Goal: Information Seeking & Learning: Learn about a topic

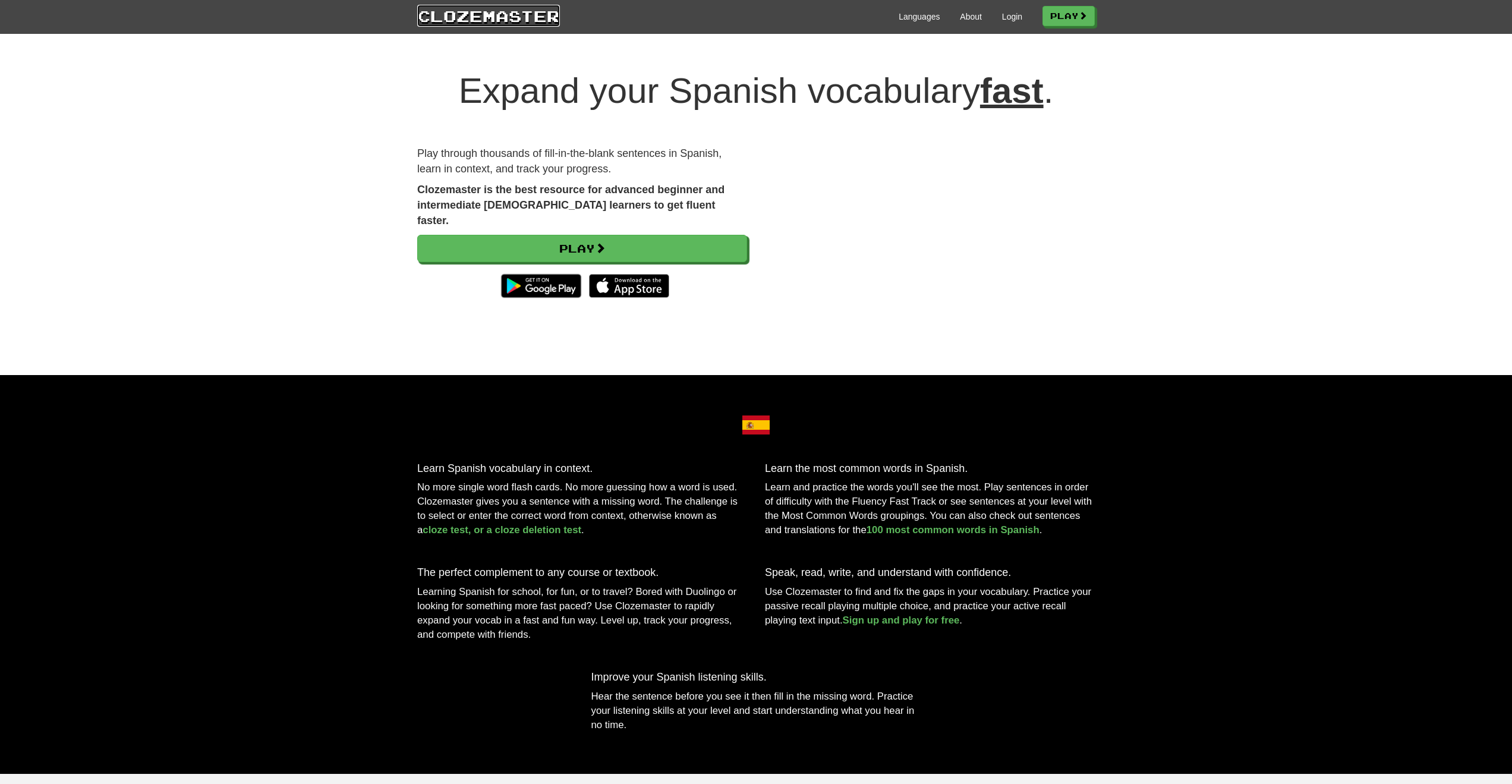
click at [436, 16] on link "Clozemaster" at bounding box center [489, 16] width 142 height 22
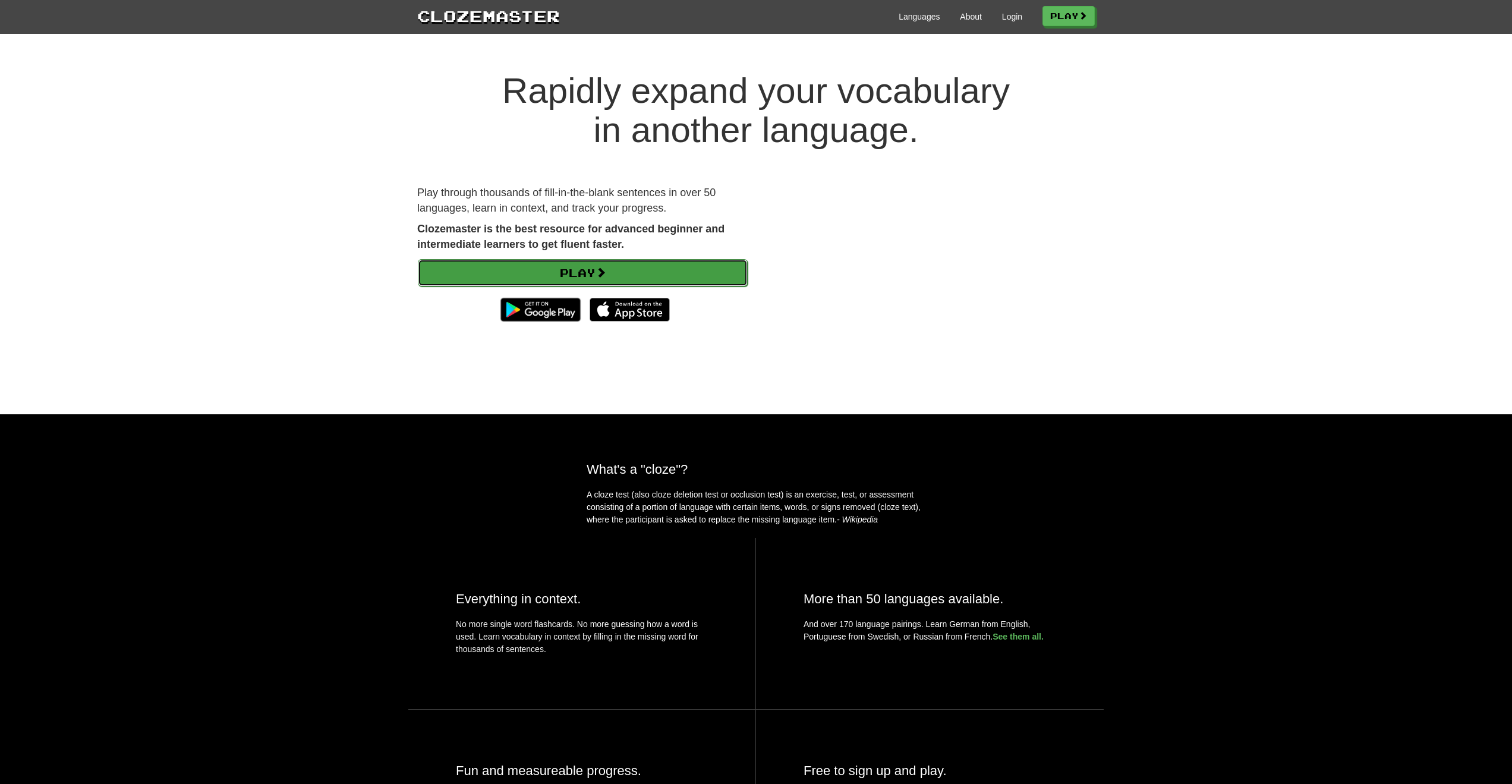
click at [447, 268] on link "Play" at bounding box center [582, 272] width 330 height 27
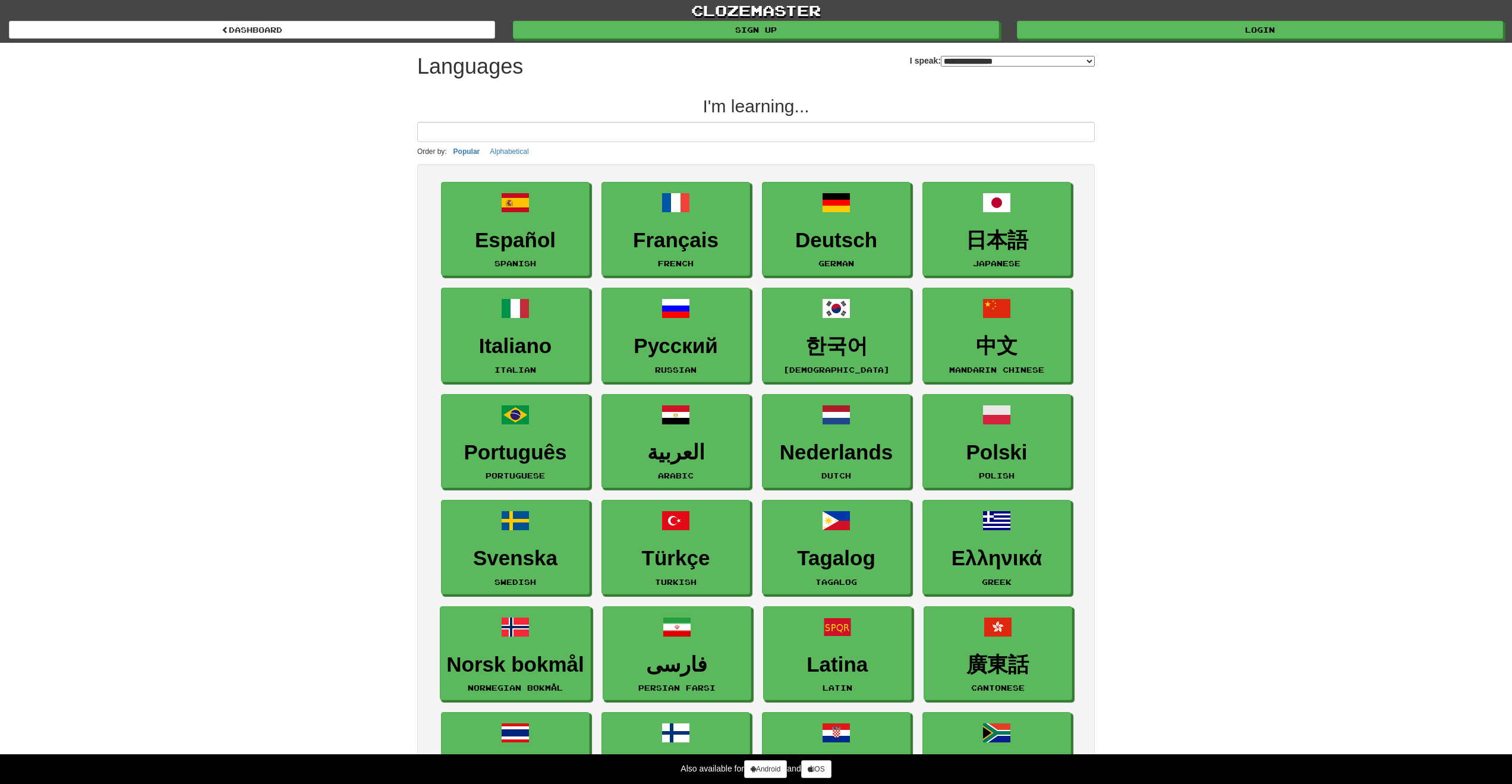
select select "*******"
click at [465, 232] on h3 "Español" at bounding box center [516, 241] width 136 height 23
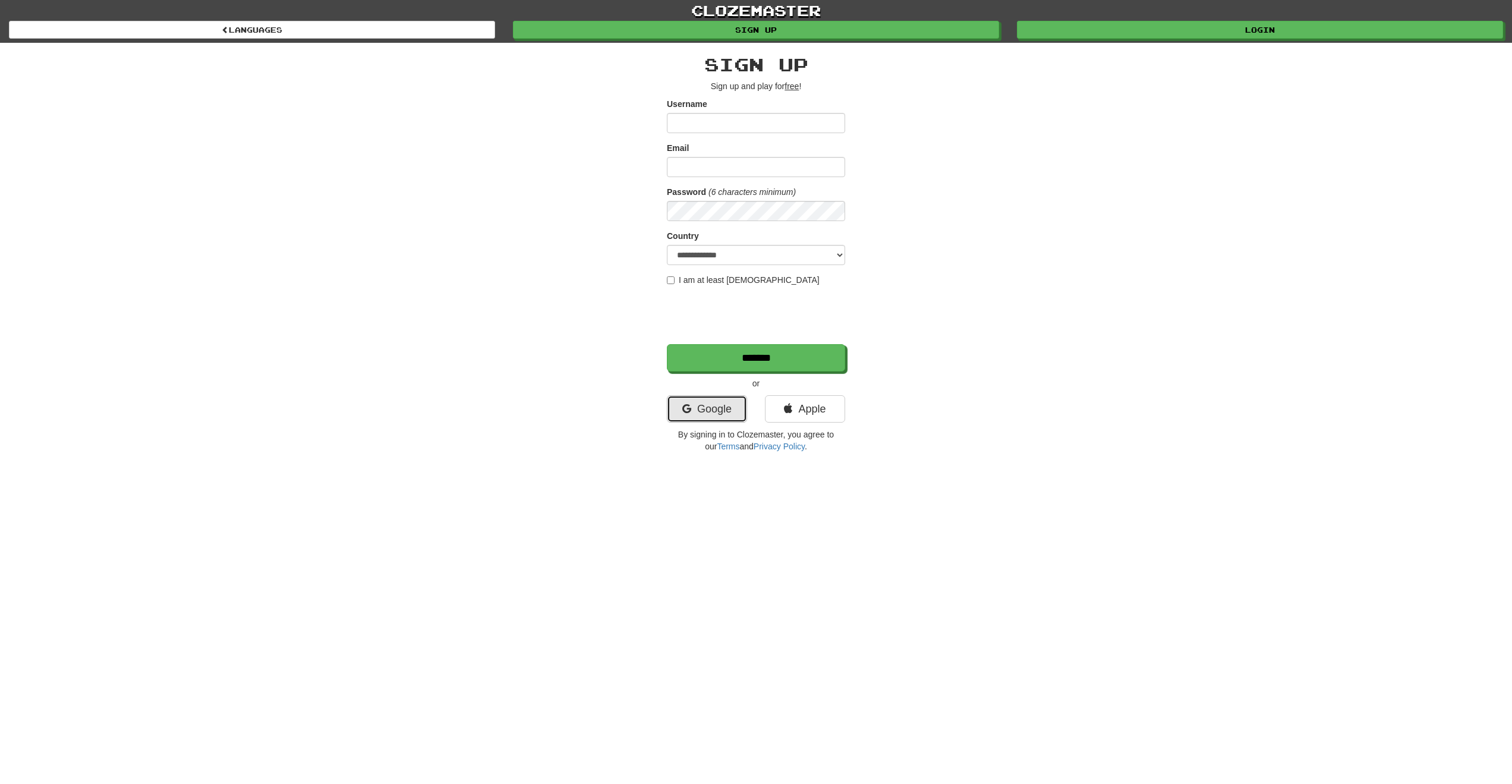
click at [703, 403] on link "Google" at bounding box center [707, 409] width 80 height 27
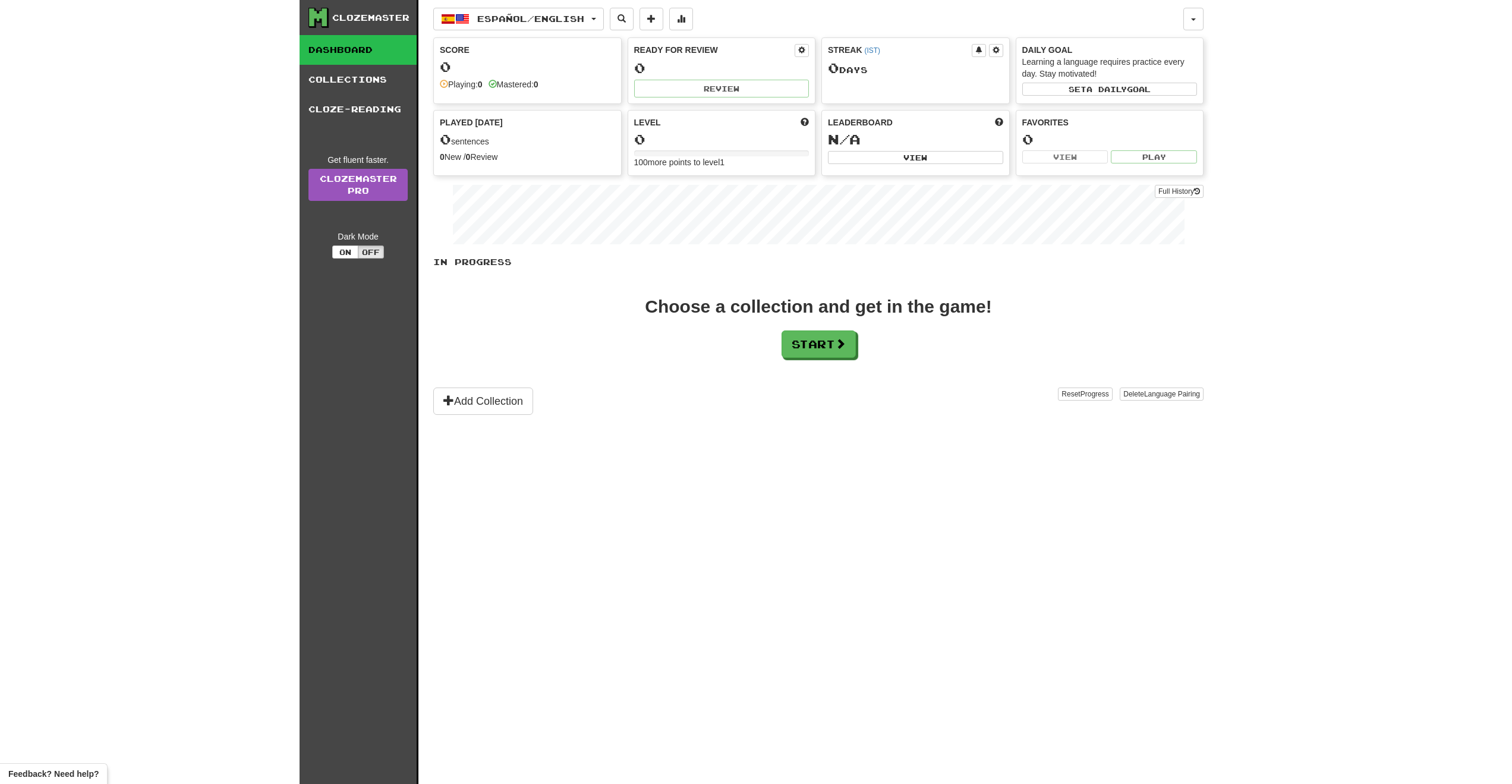
click at [620, 358] on div "In Progress Choose a collection and get in the game! Start Add Collection Reset…" at bounding box center [818, 335] width 770 height 159
click at [474, 388] on button "Add Collection" at bounding box center [483, 401] width 100 height 27
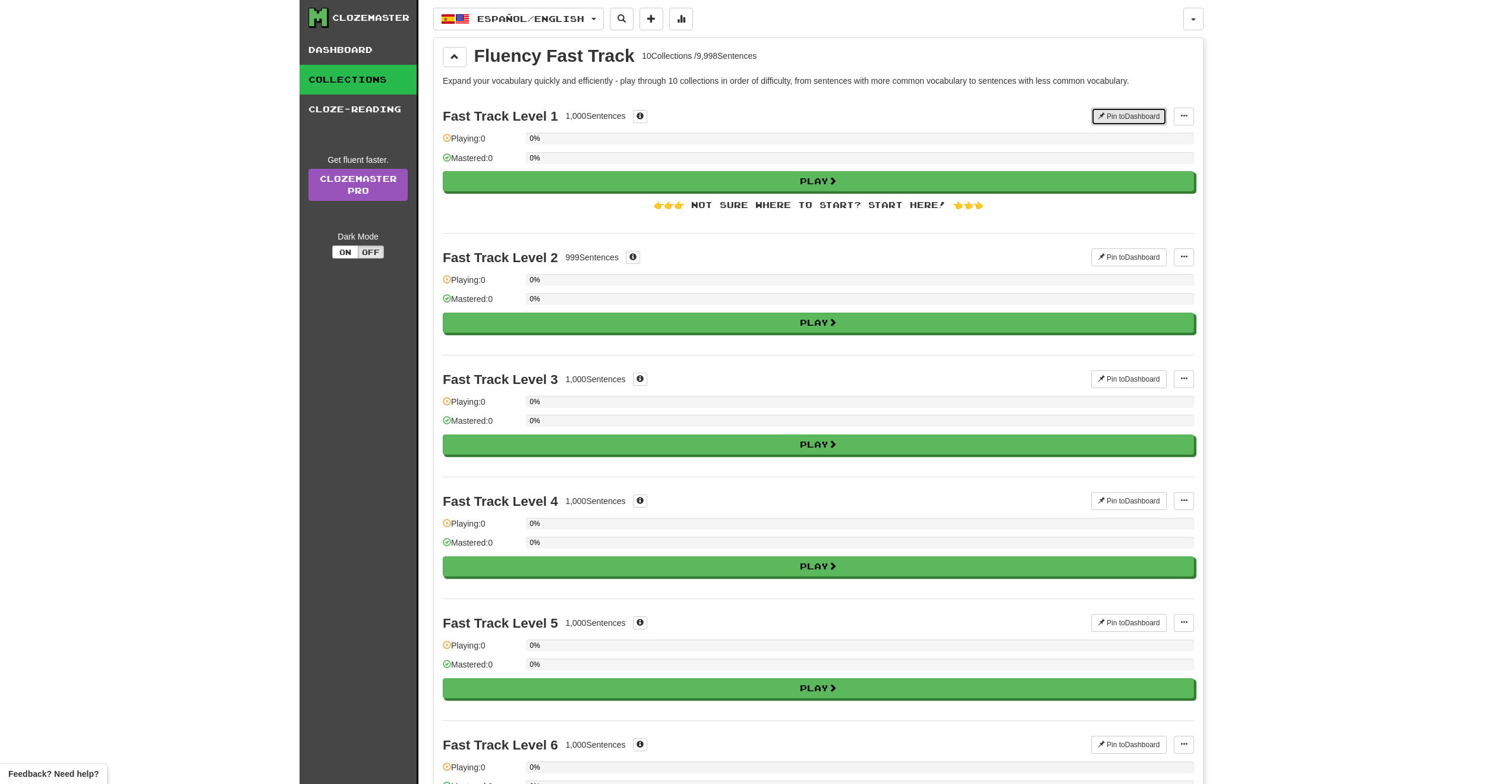
click at [1110, 111] on button "Pin to Dashboard" at bounding box center [1128, 117] width 75 height 18
click at [798, 186] on button "Play" at bounding box center [819, 182] width 751 height 20
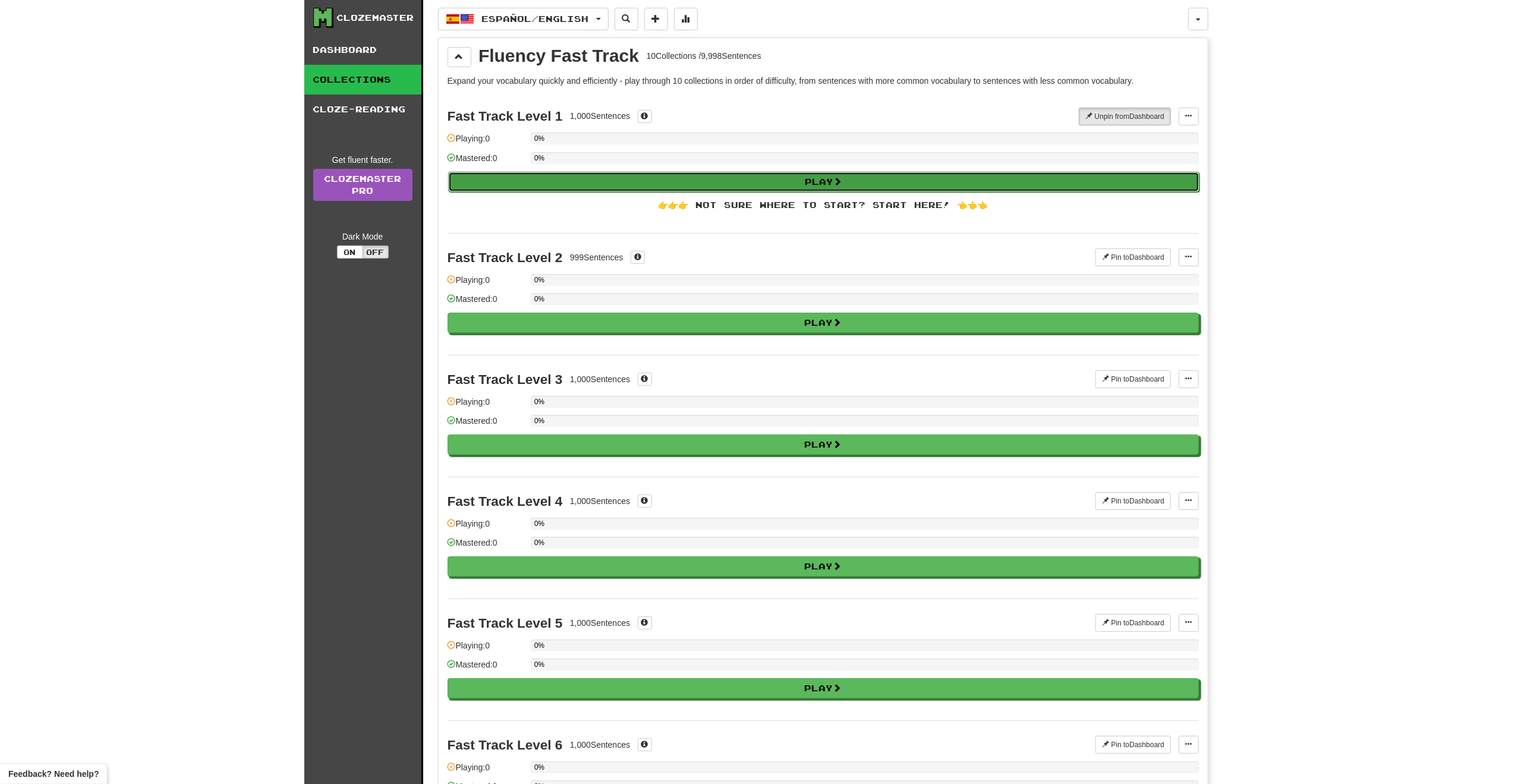
select select "**"
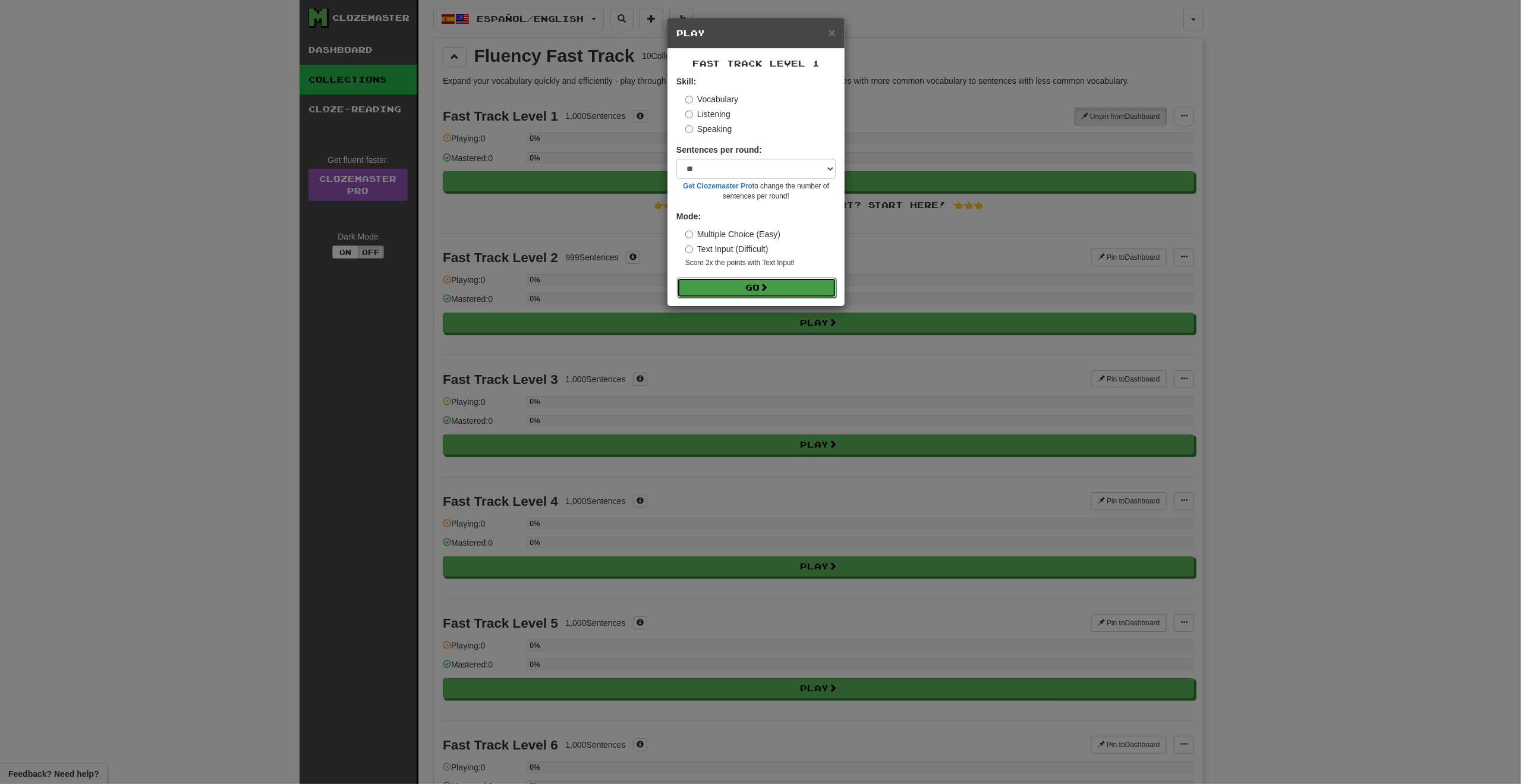
click at [714, 290] on button "Go" at bounding box center [756, 287] width 159 height 20
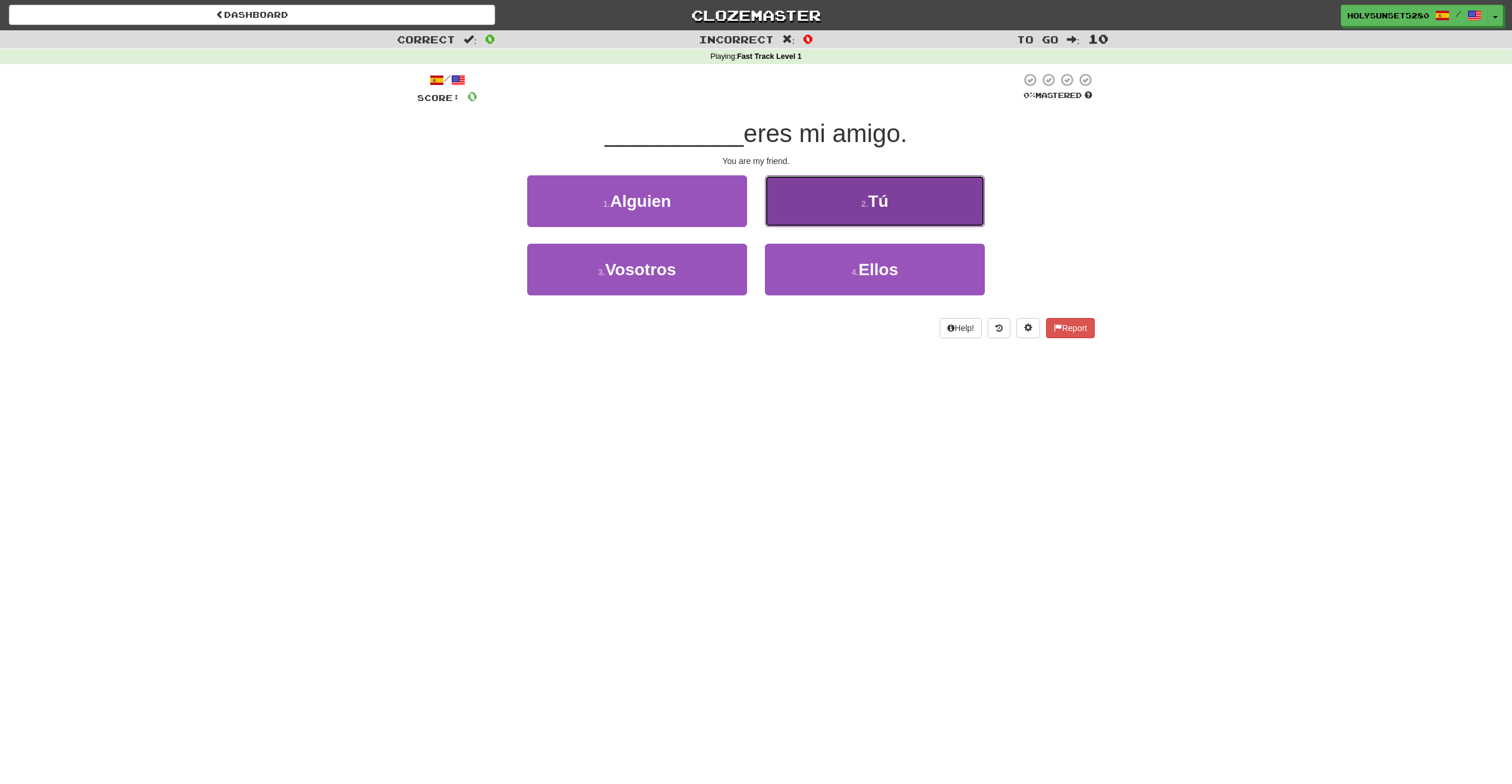
click at [806, 212] on button "2 . Tú" at bounding box center [874, 201] width 220 height 51
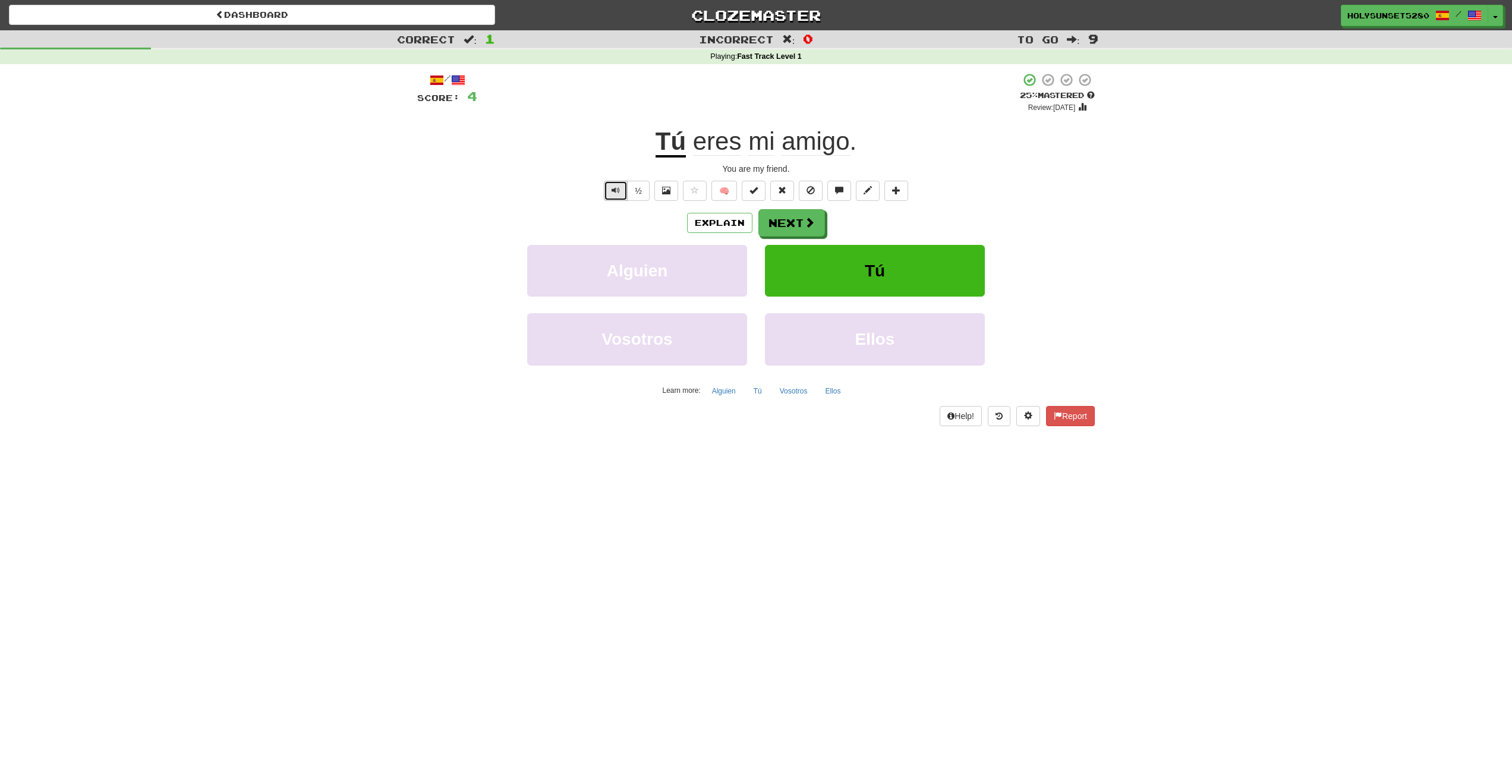
click at [615, 187] on span "Text-to-speech controls" at bounding box center [615, 190] width 8 height 8
click at [639, 189] on button "½" at bounding box center [638, 191] width 22 height 20
click at [617, 190] on span "Text-to-speech controls" at bounding box center [615, 190] width 8 height 8
click at [663, 190] on span at bounding box center [666, 190] width 8 height 8
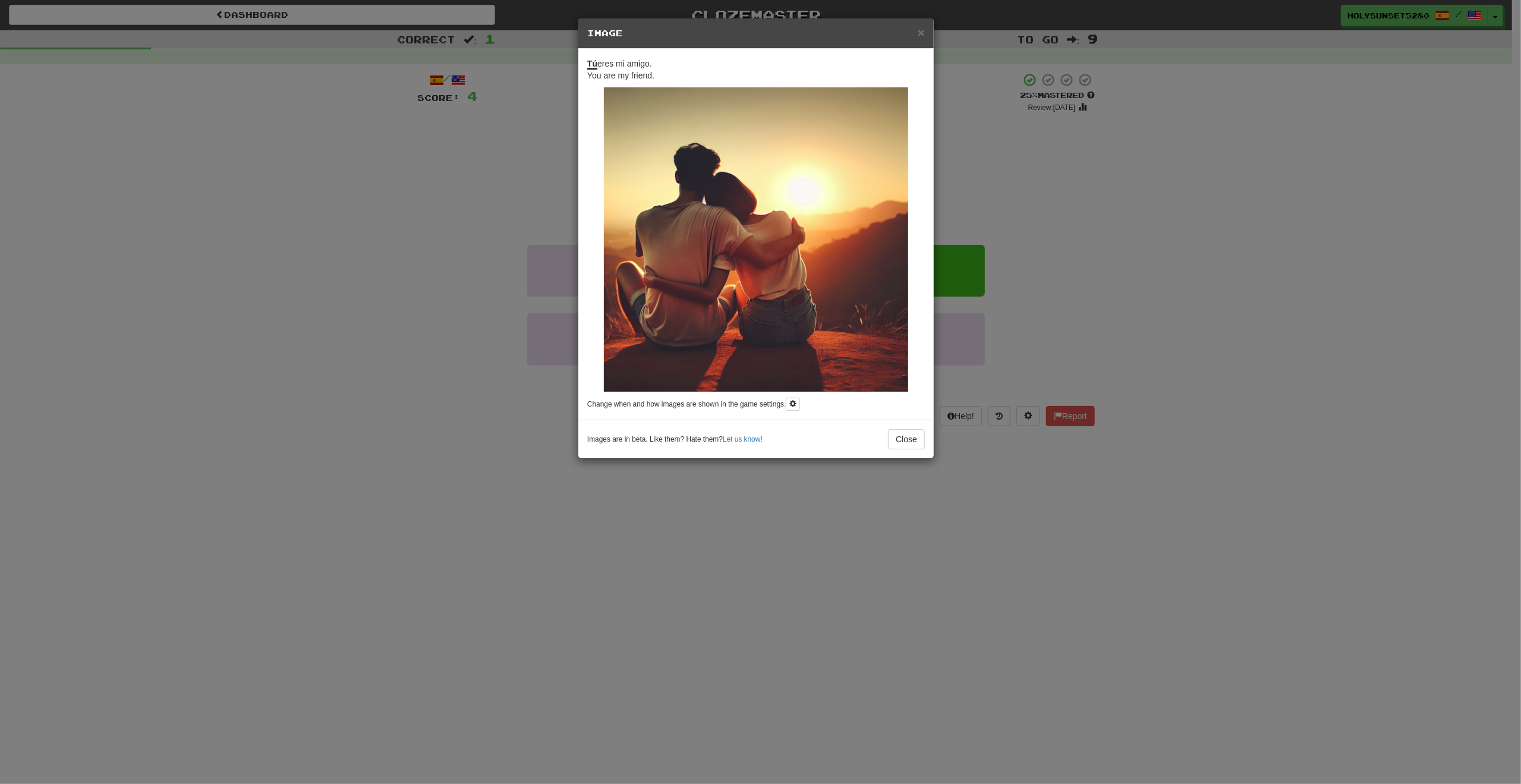
click at [921, 22] on div "× Image" at bounding box center [756, 33] width 355 height 30
click at [922, 28] on span "×" at bounding box center [921, 33] width 7 height 14
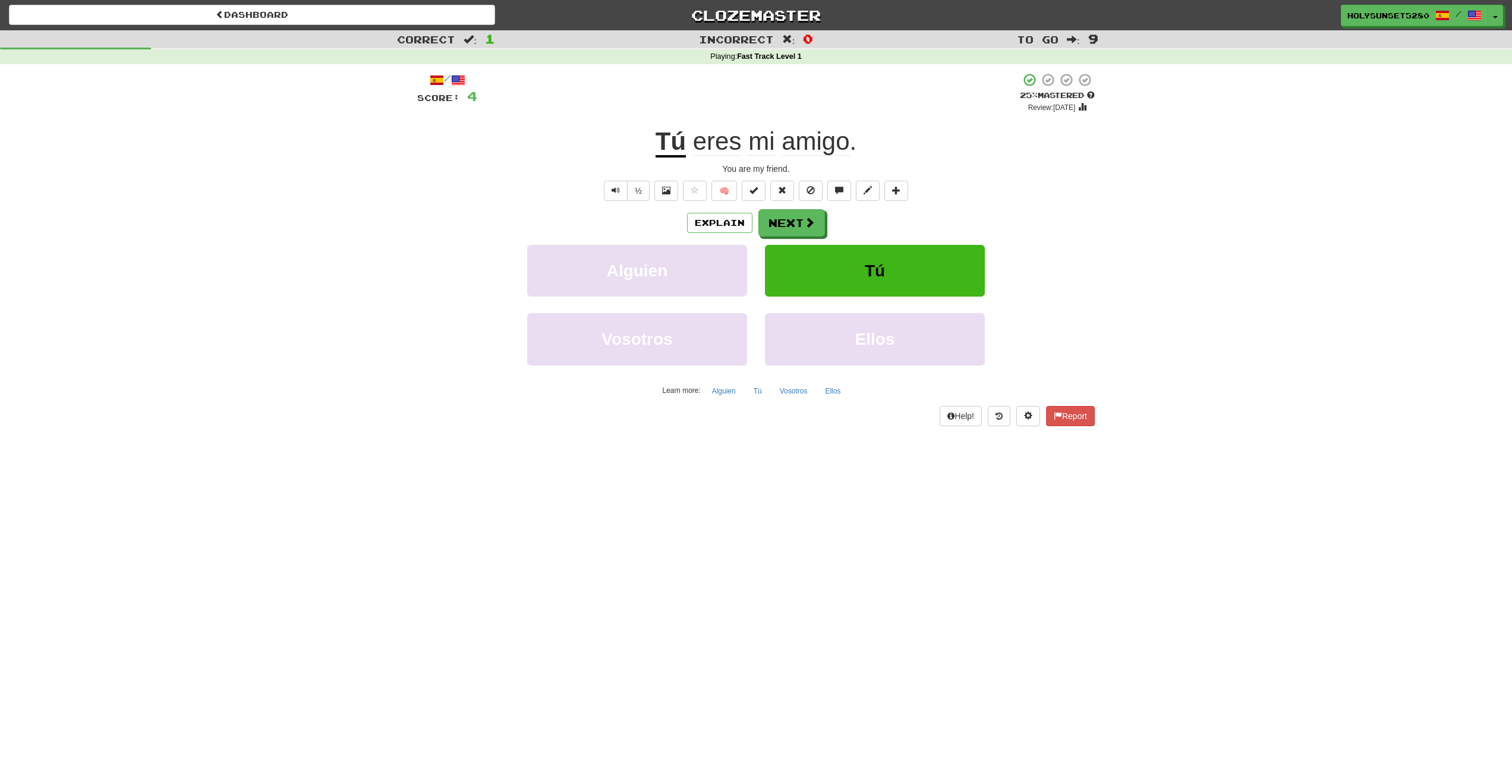
click at [715, 147] on span "eres" at bounding box center [717, 142] width 49 height 28
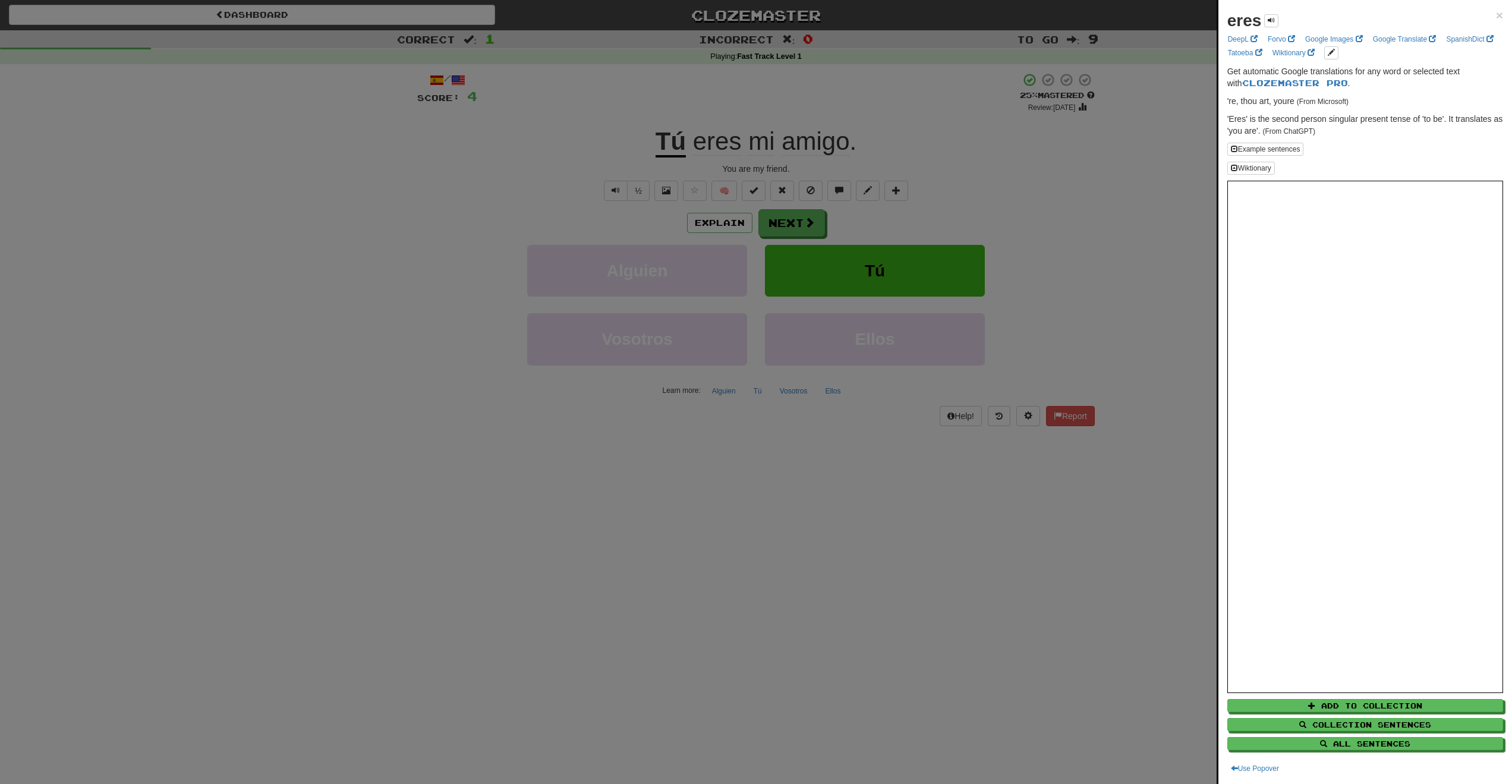
click at [1124, 307] on div at bounding box center [756, 392] width 1512 height 784
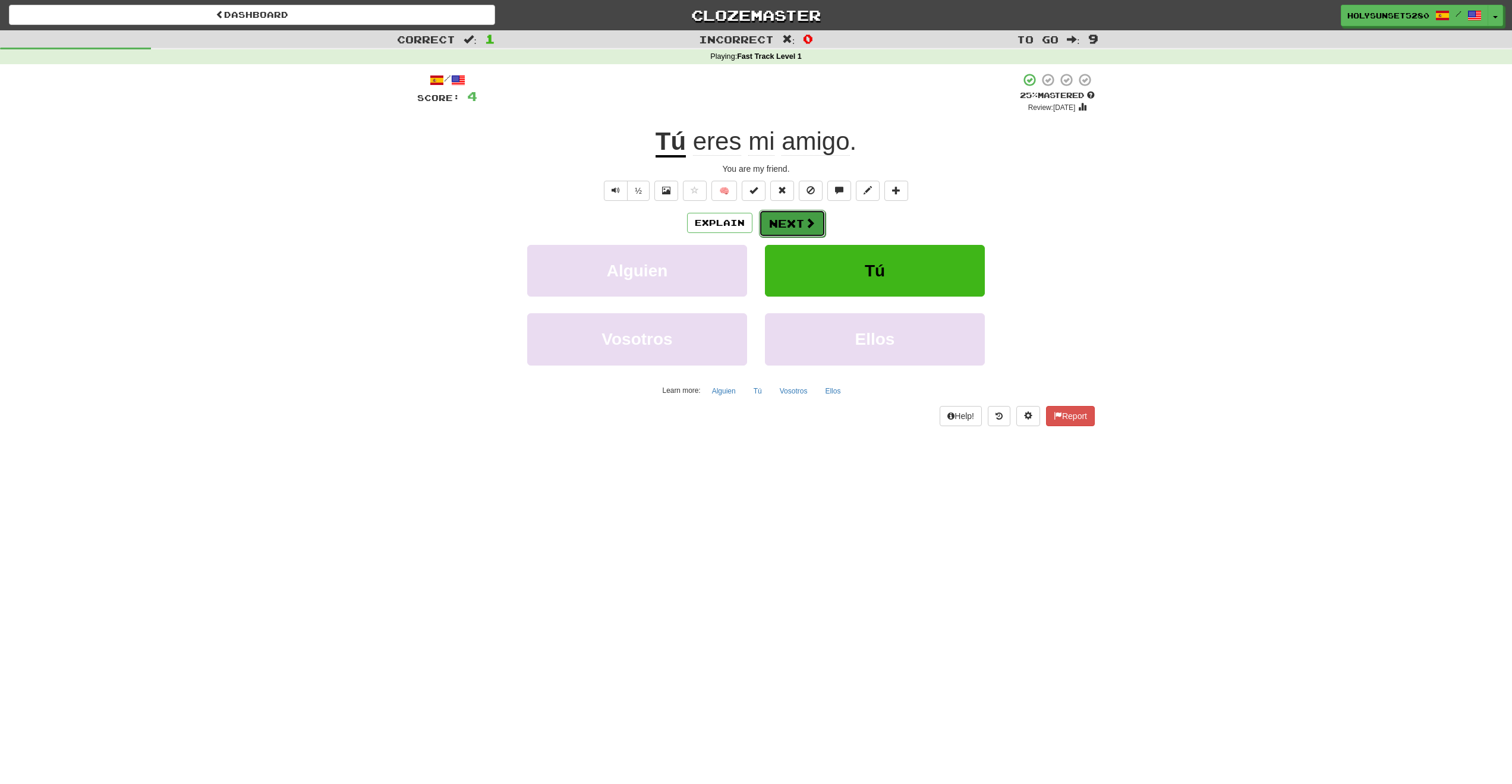
click at [802, 215] on button "Next" at bounding box center [792, 224] width 66 height 27
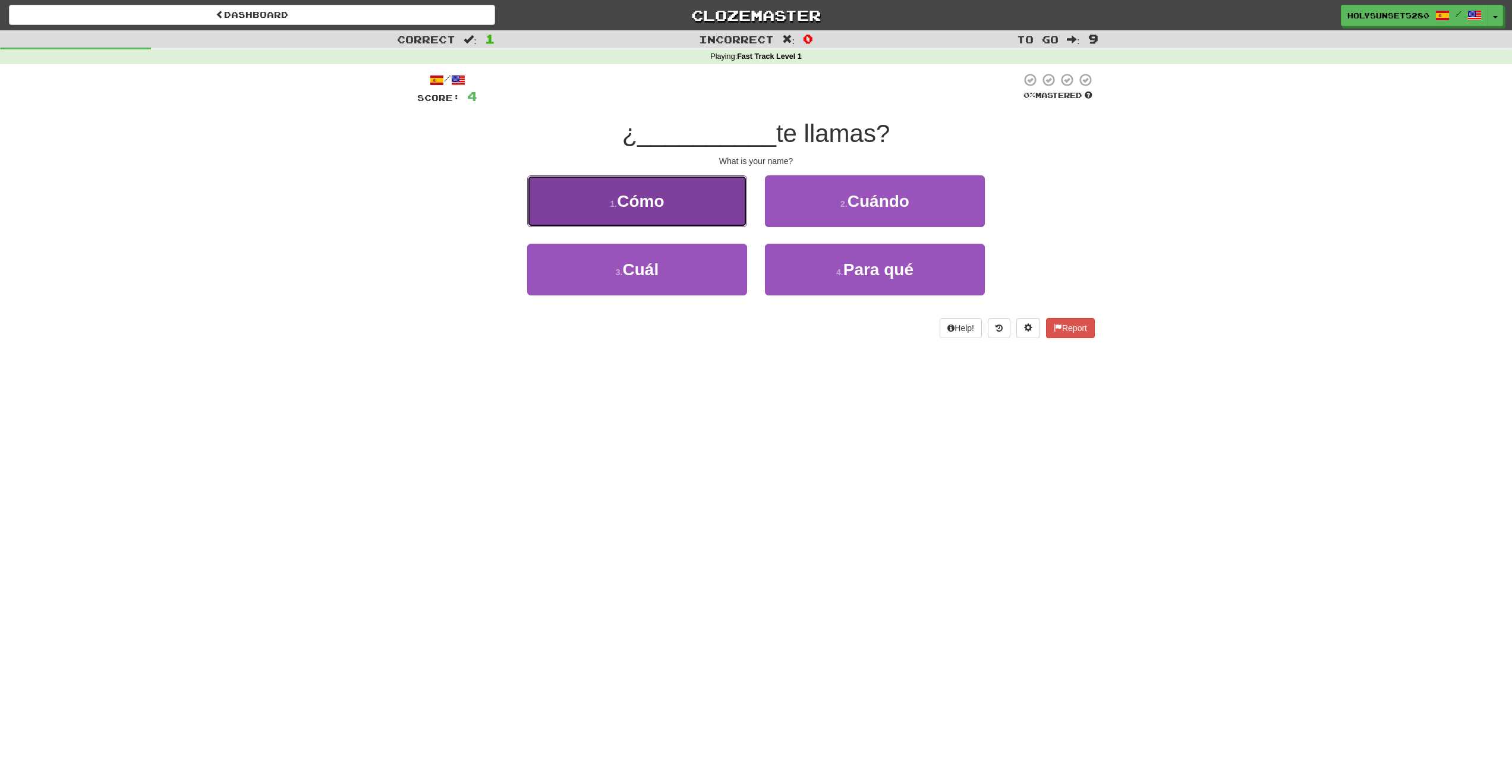
click at [684, 195] on button "1 . Cómo" at bounding box center [637, 201] width 220 height 51
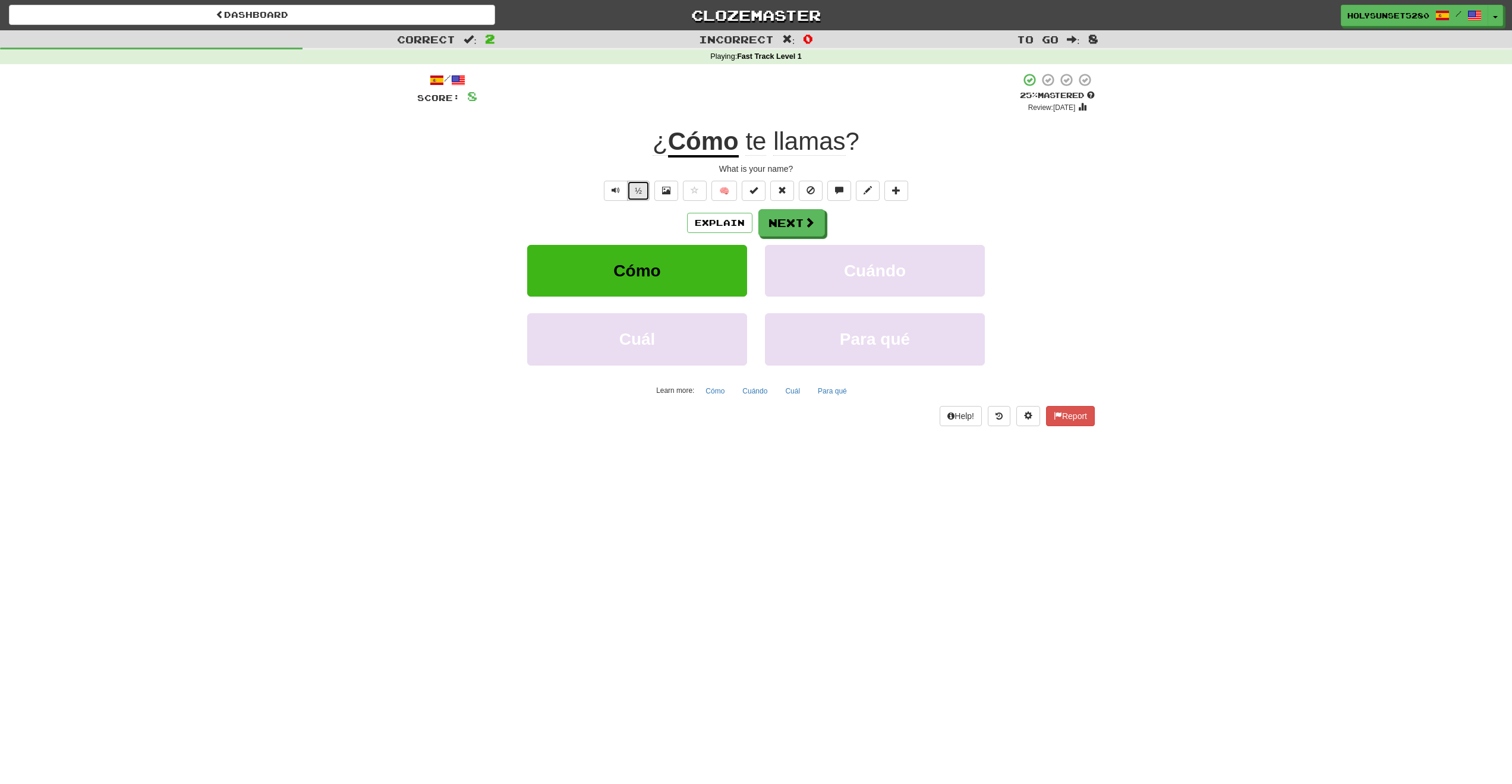
click at [629, 188] on button "½" at bounding box center [638, 191] width 22 height 20
click at [791, 218] on button "Next" at bounding box center [792, 224] width 66 height 27
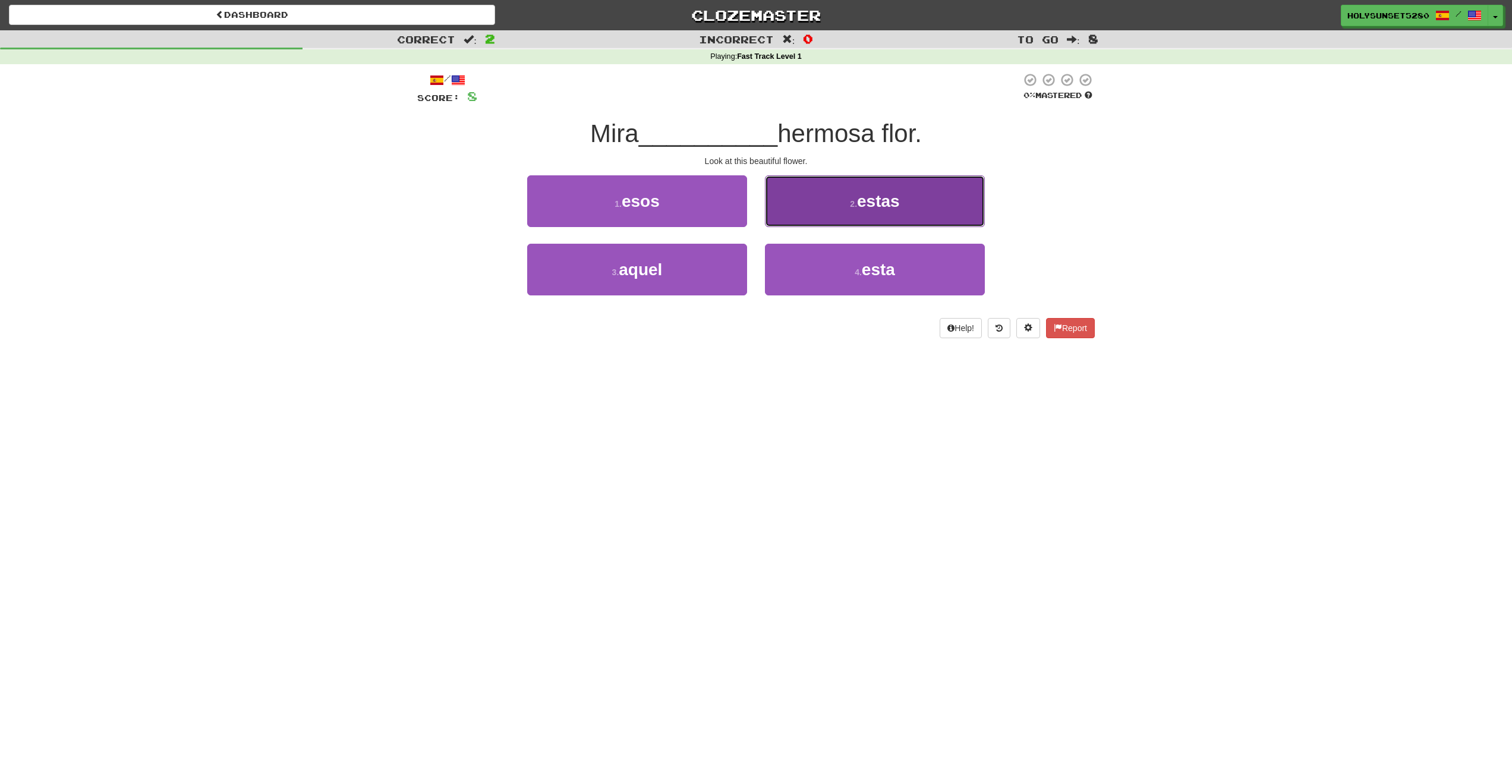
click at [820, 225] on button "2 . estas" at bounding box center [874, 201] width 220 height 51
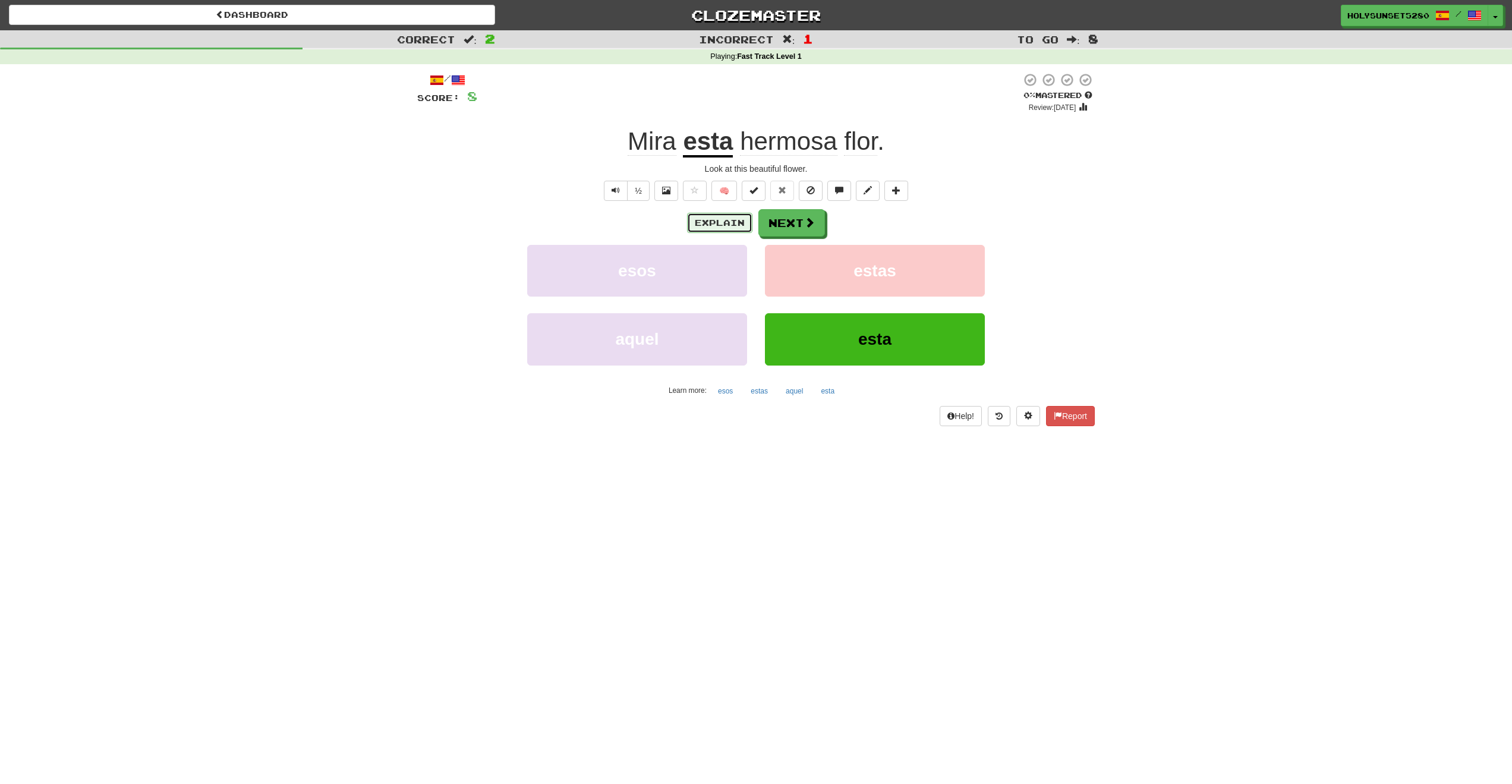
click at [742, 220] on button "Explain" at bounding box center [720, 223] width 65 height 20
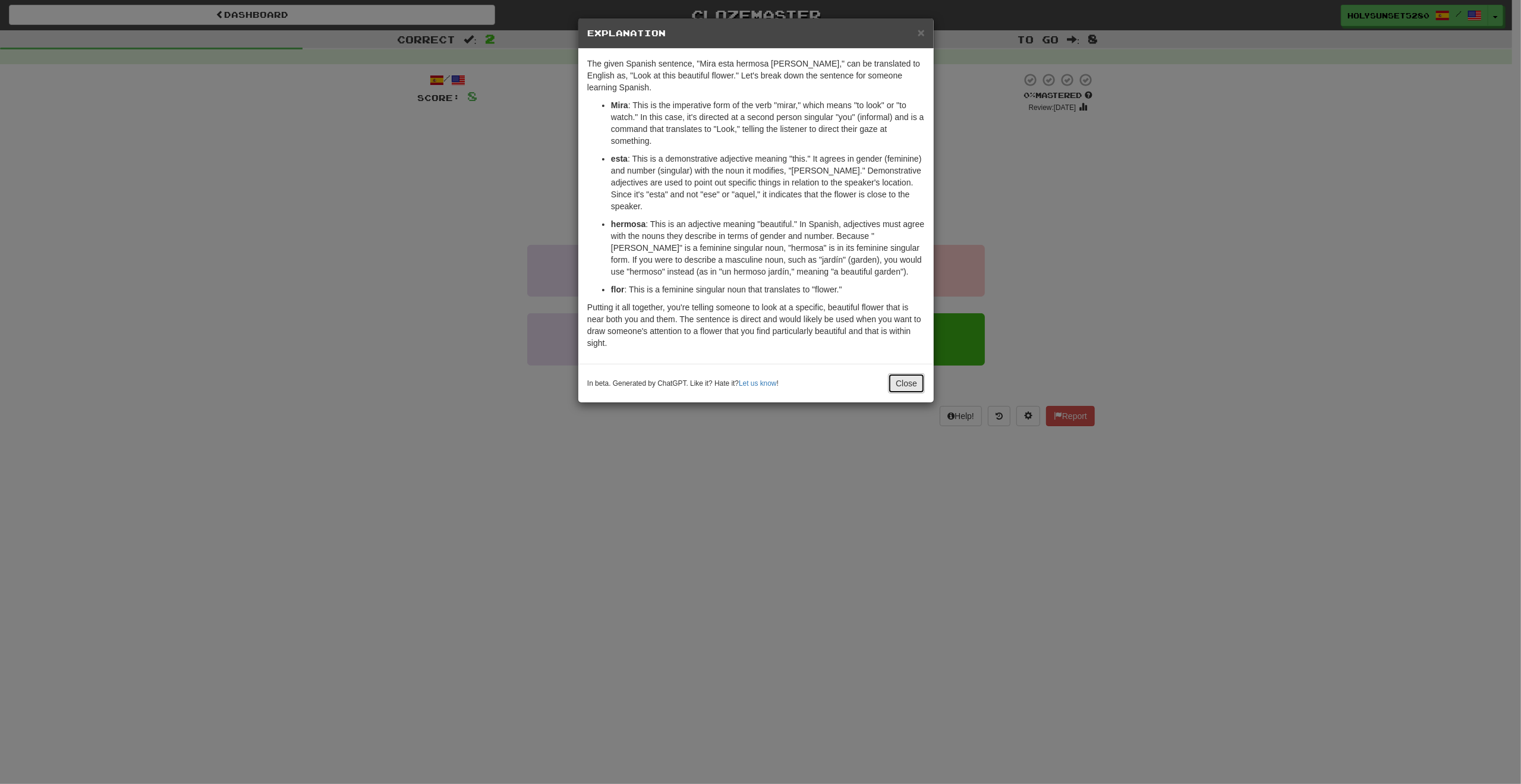
click at [915, 373] on button "Close" at bounding box center [906, 384] width 37 height 20
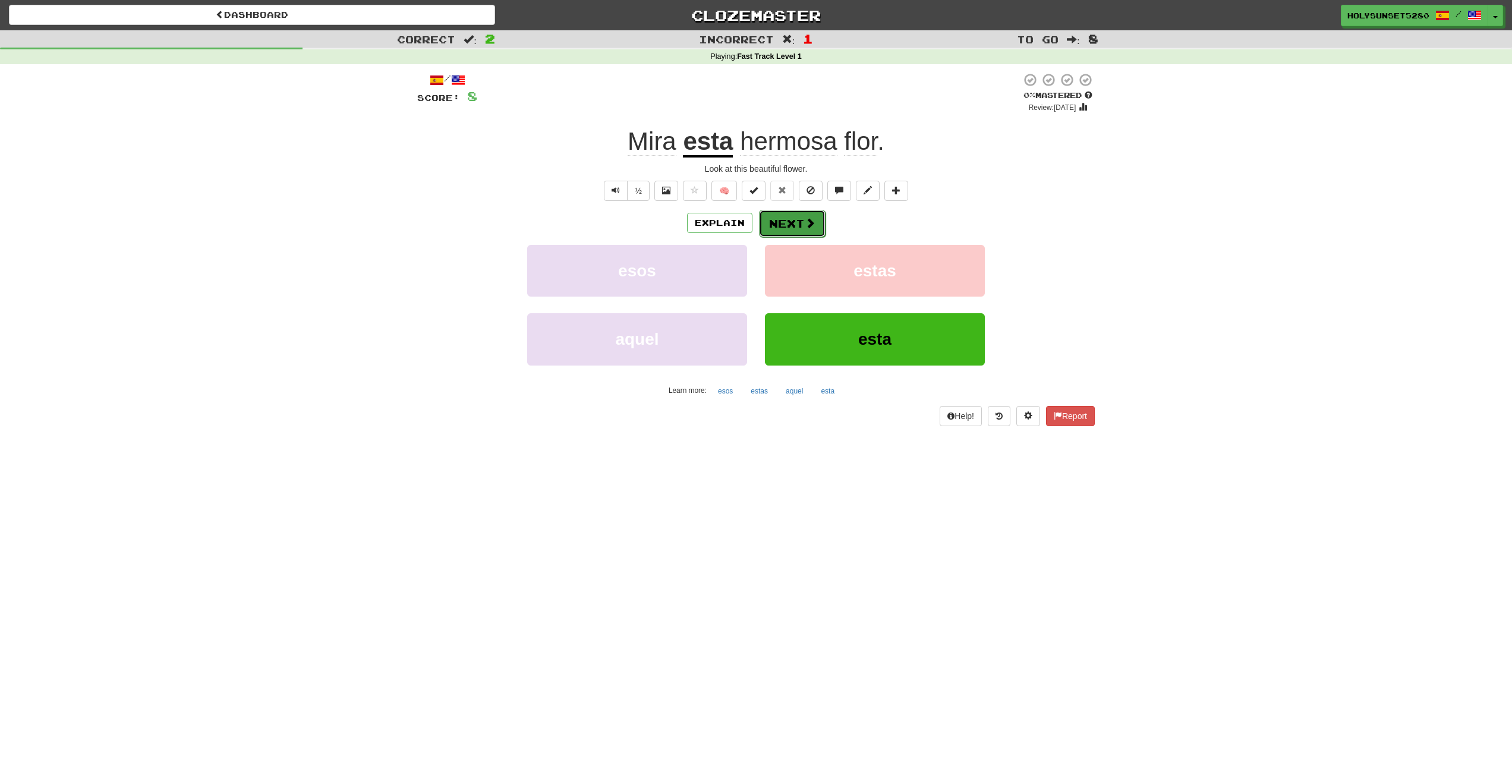
click at [802, 215] on button "Next" at bounding box center [792, 224] width 66 height 27
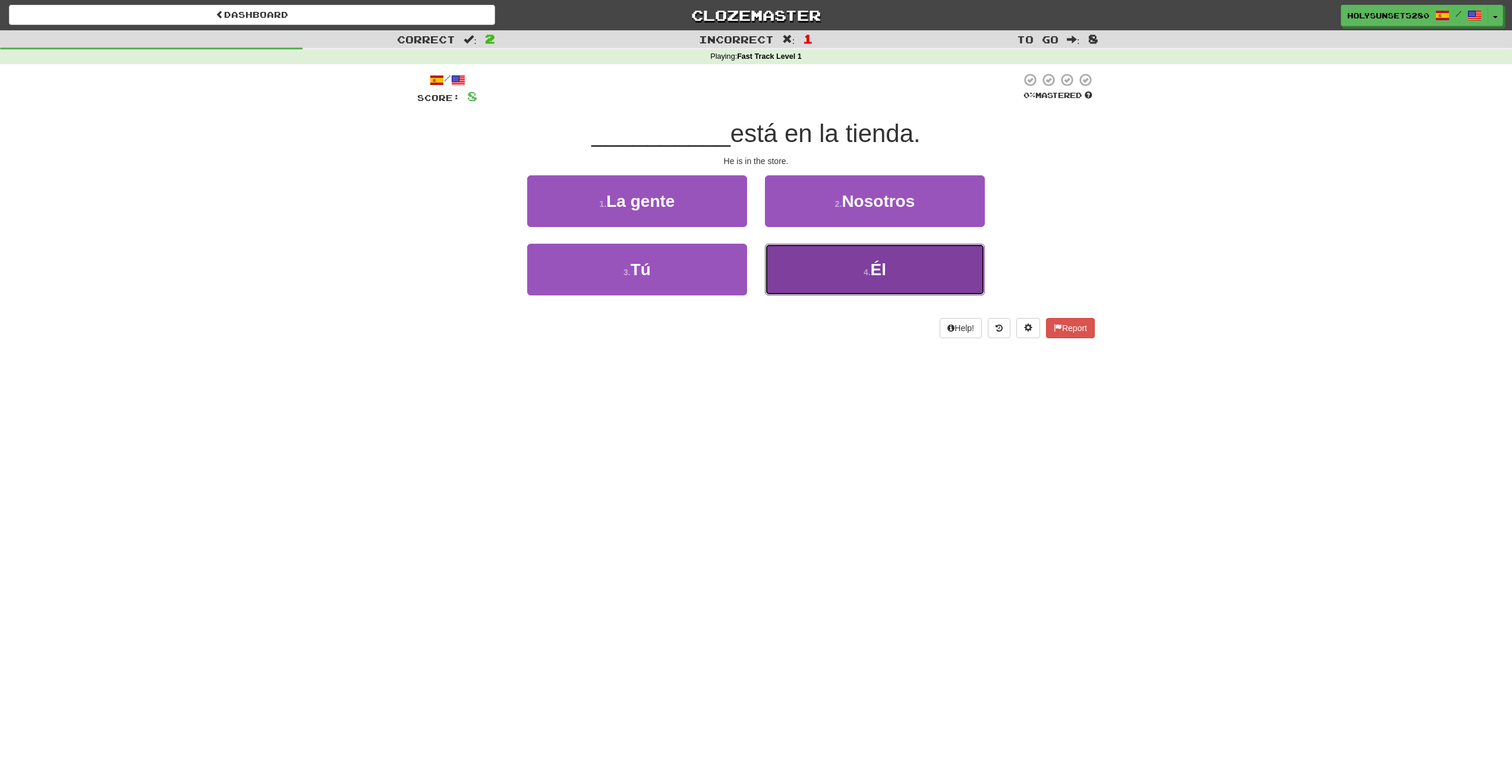
click at [827, 285] on button "4 . Él" at bounding box center [874, 270] width 220 height 51
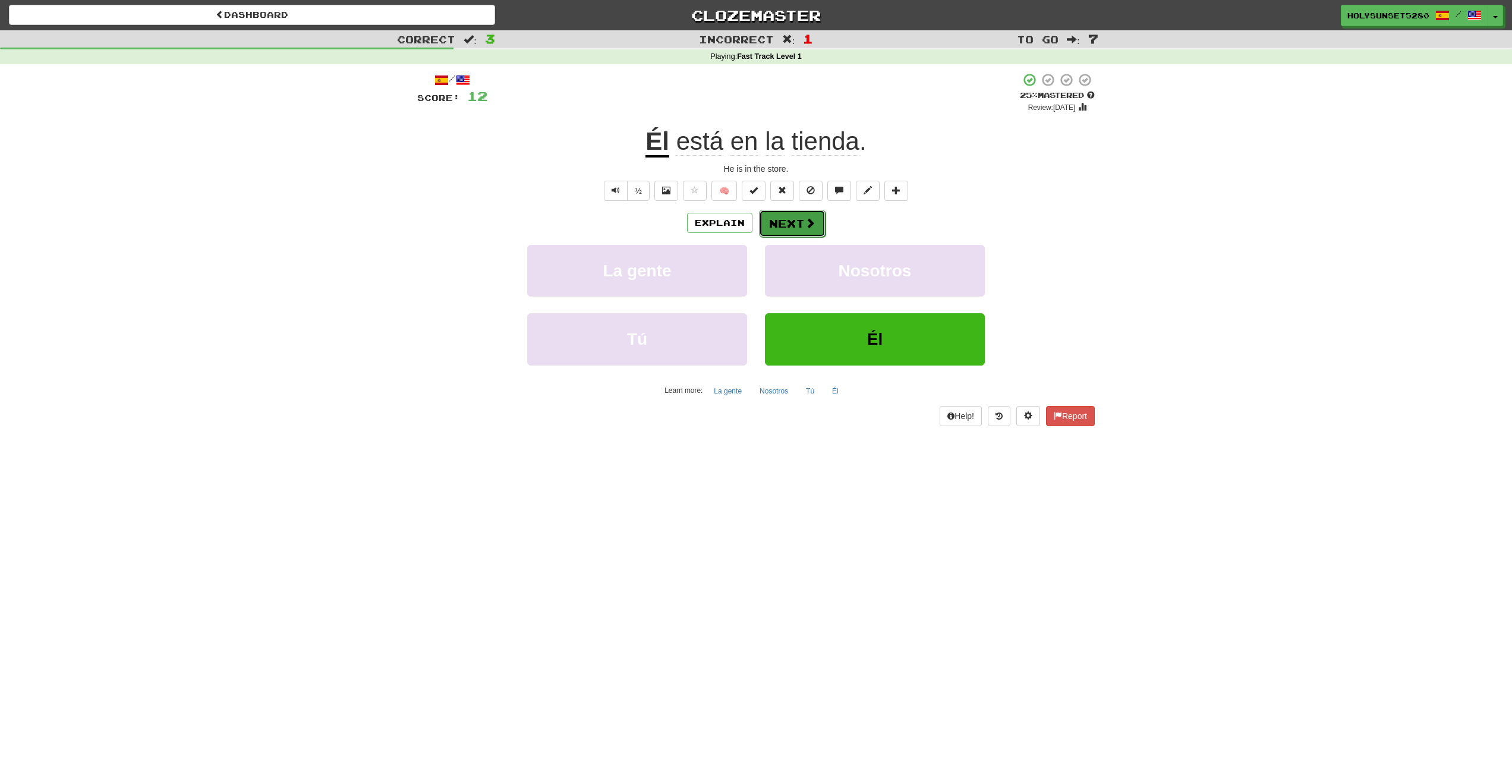
click at [779, 228] on button "Next" at bounding box center [792, 224] width 66 height 27
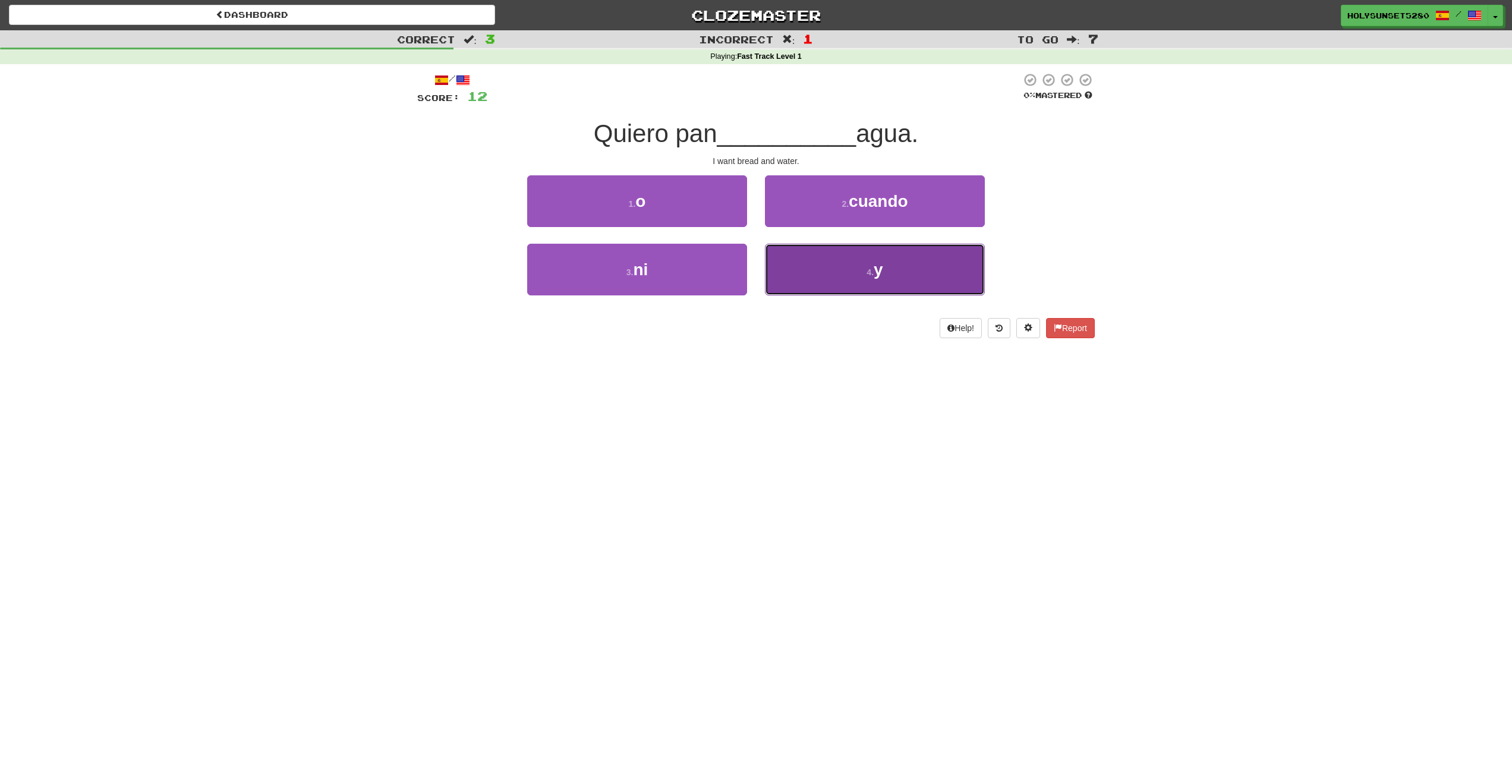
click at [818, 274] on button "4 . y" at bounding box center [874, 270] width 220 height 51
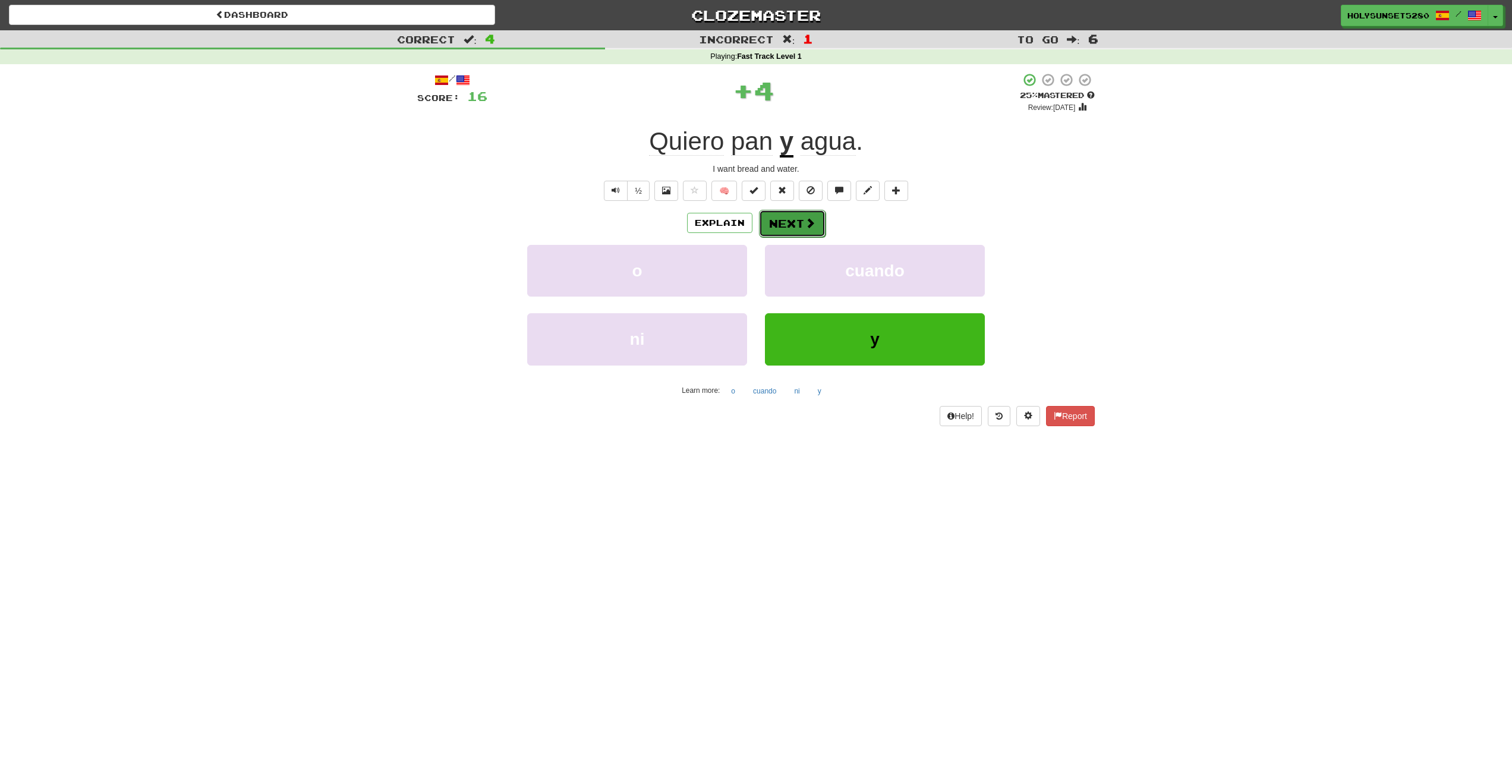
click at [792, 226] on button "Next" at bounding box center [792, 224] width 66 height 27
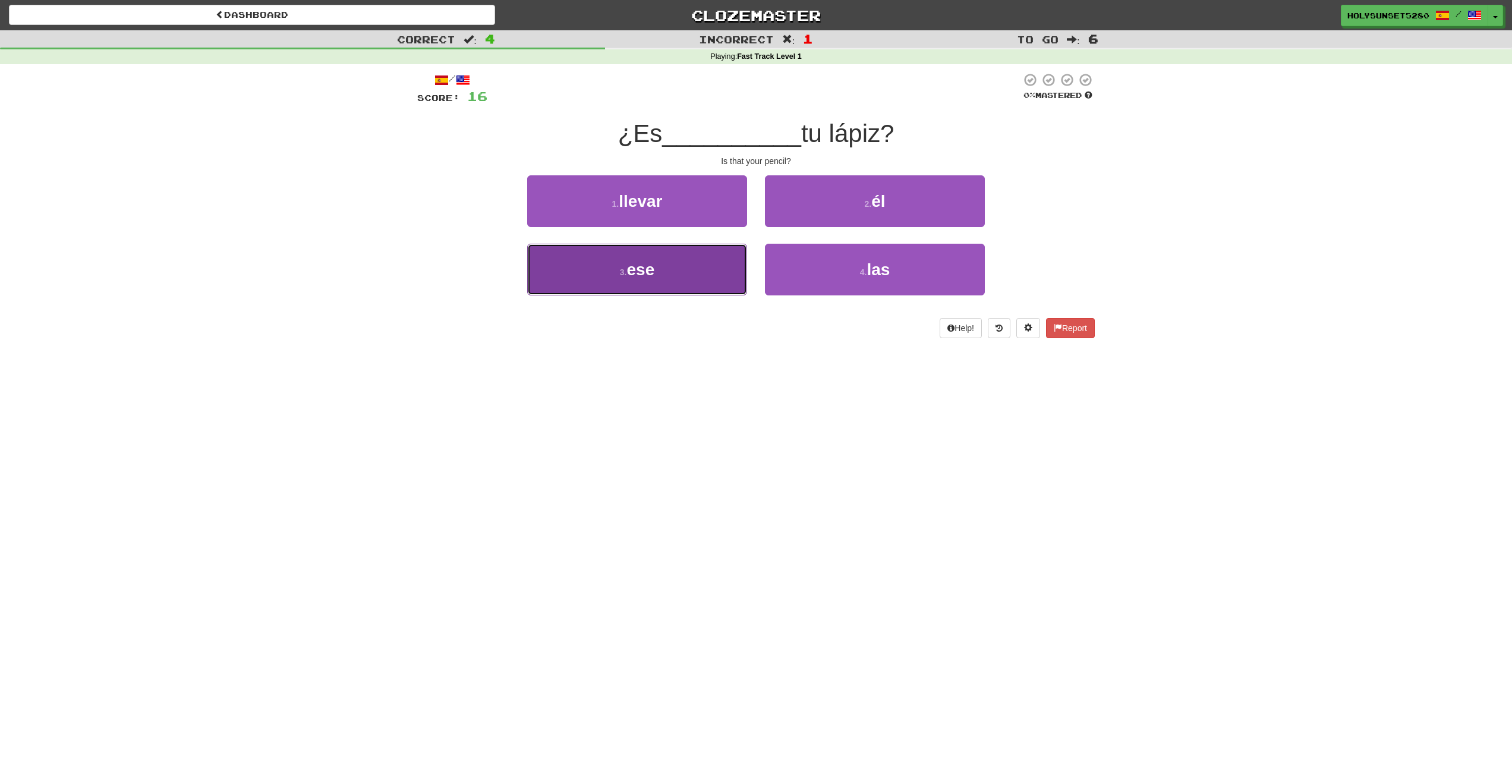
click at [651, 289] on button "3 . ese" at bounding box center [637, 270] width 220 height 51
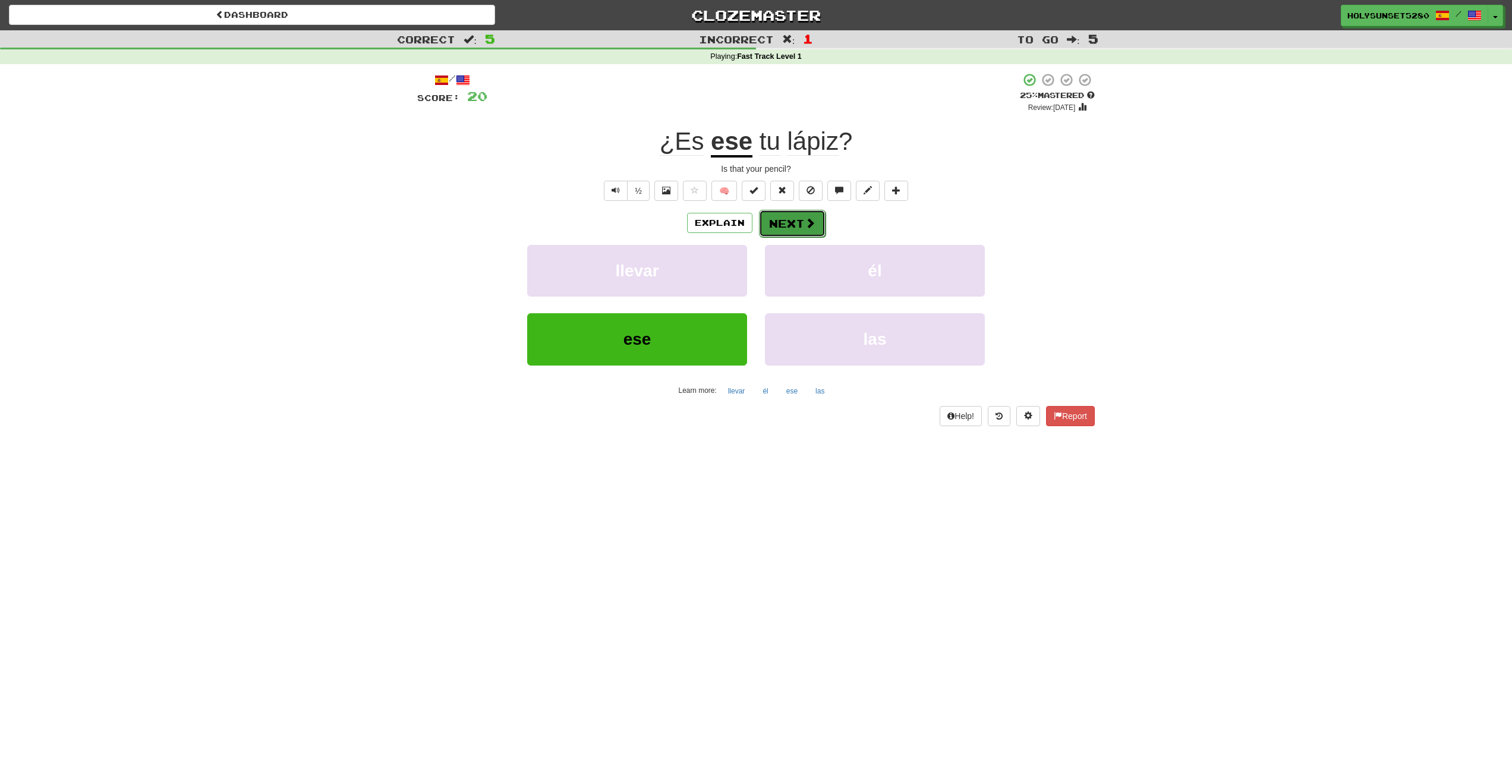
click at [777, 224] on button "Next" at bounding box center [792, 224] width 66 height 27
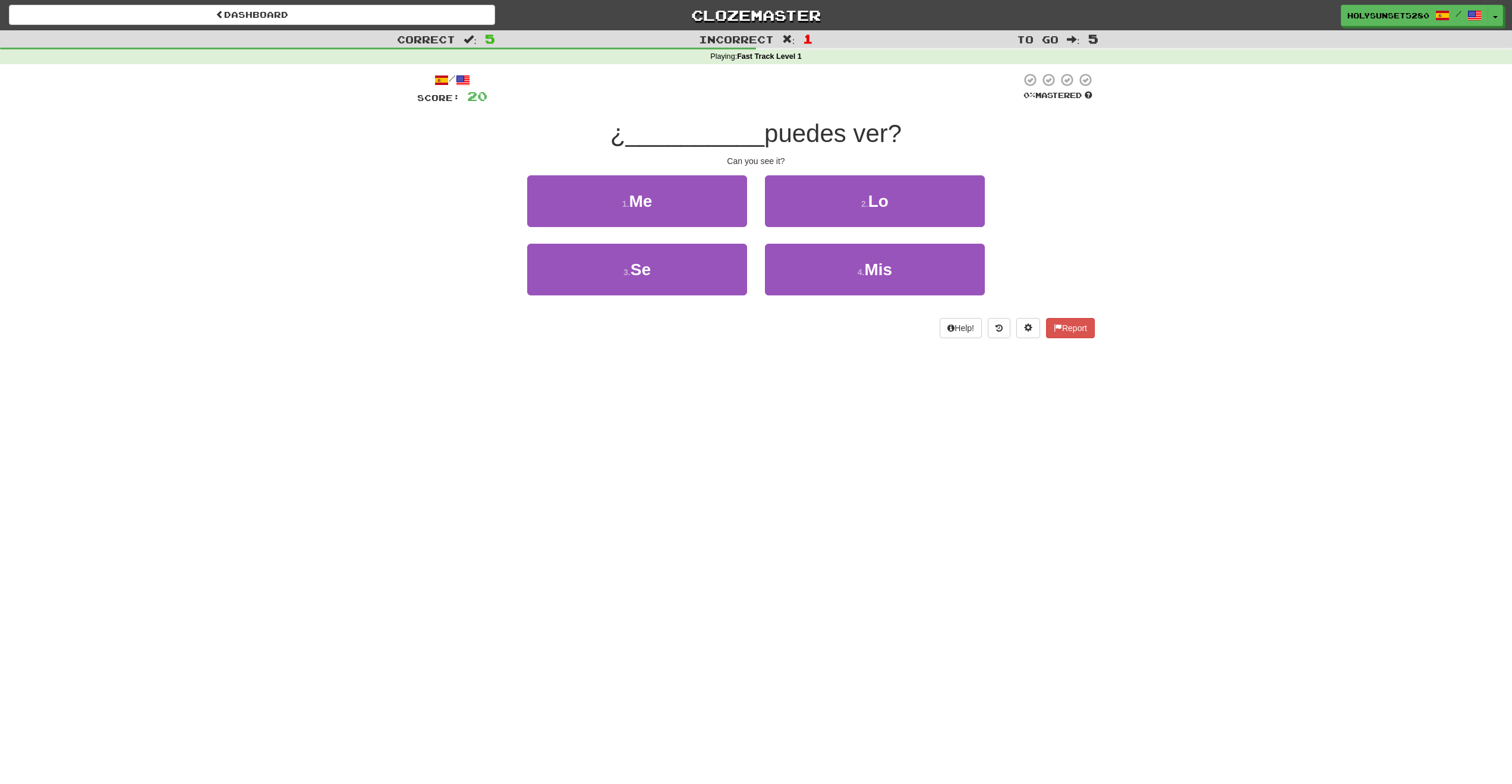
click at [633, 295] on div "3 . Se" at bounding box center [637, 278] width 238 height 68
click at [668, 267] on button "3 . Se" at bounding box center [637, 270] width 220 height 51
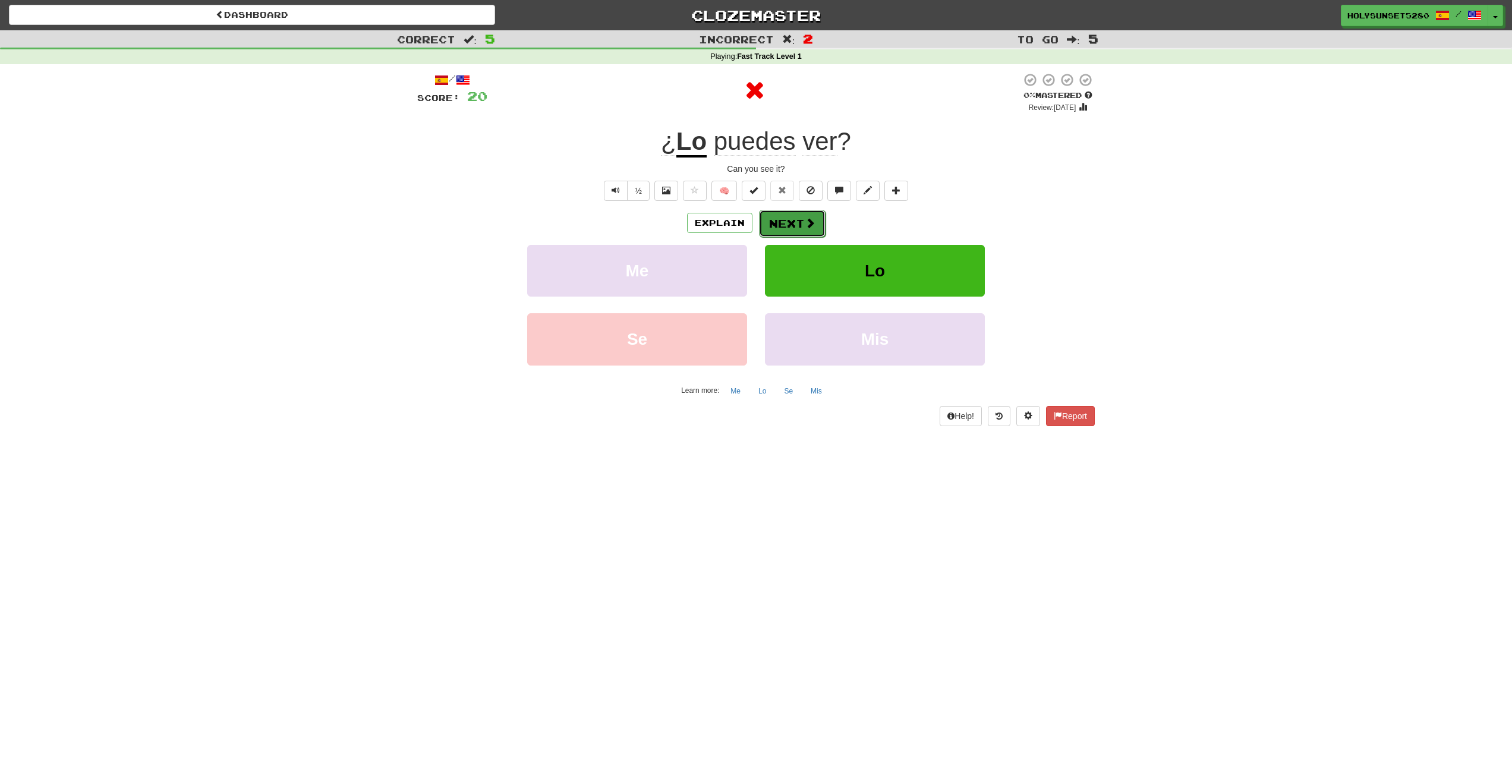
click at [807, 233] on button "Next" at bounding box center [792, 224] width 66 height 27
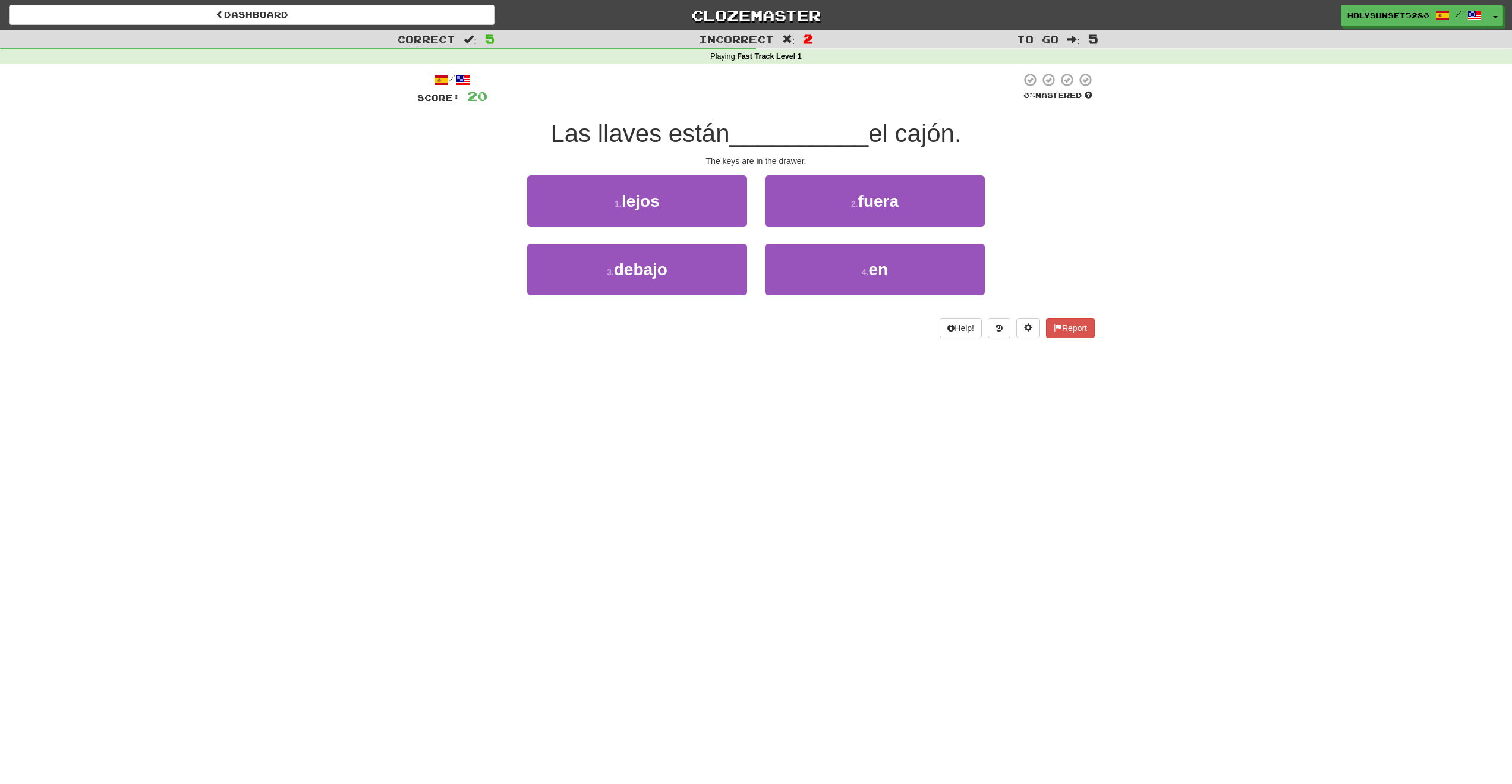
click at [739, 337] on div "/ Score: 20 0 % Mastered Las llaves están __________ el cajón. The keys are in …" at bounding box center [756, 209] width 678 height 291
click at [820, 289] on button "4 . en" at bounding box center [874, 270] width 220 height 51
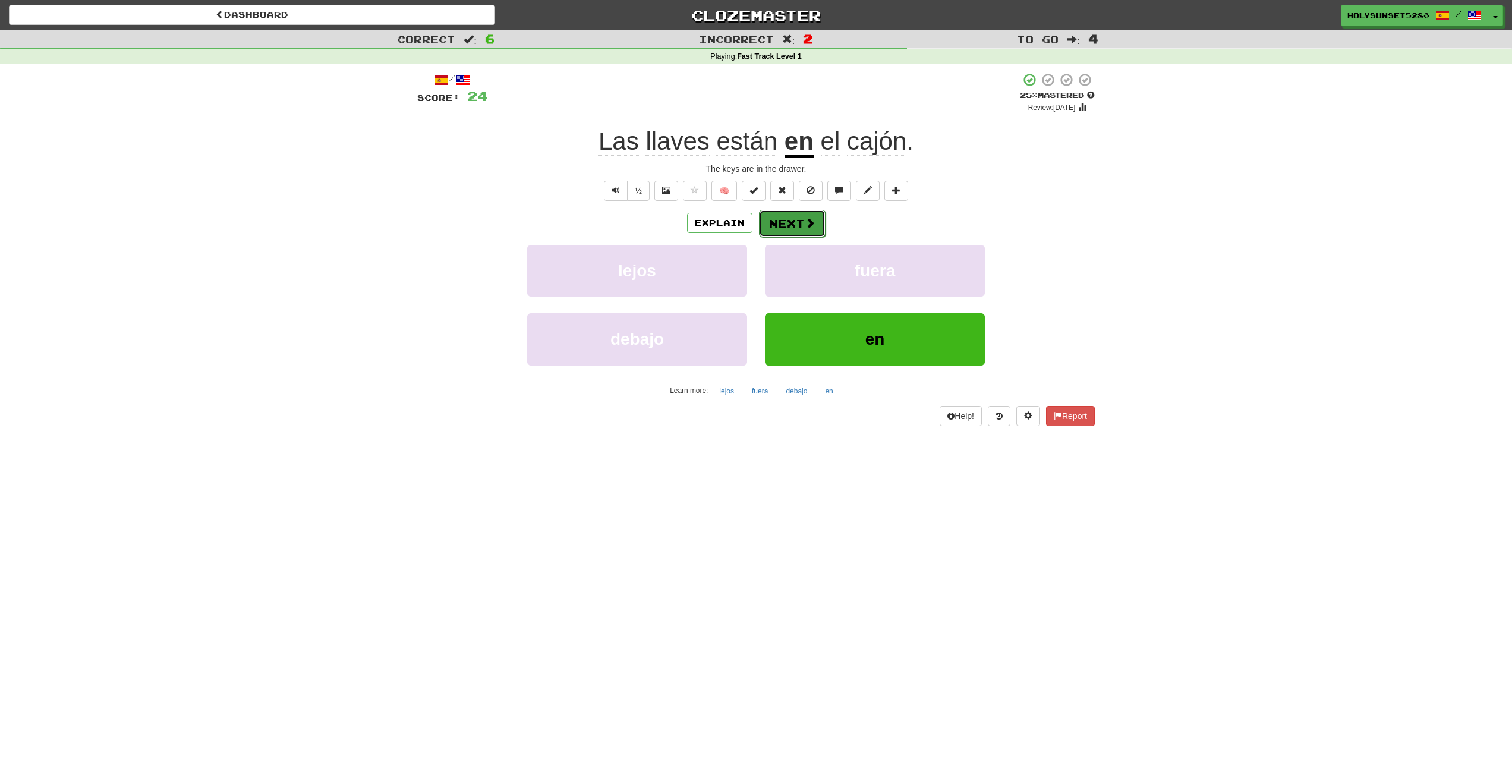
click at [785, 220] on button "Next" at bounding box center [792, 224] width 66 height 27
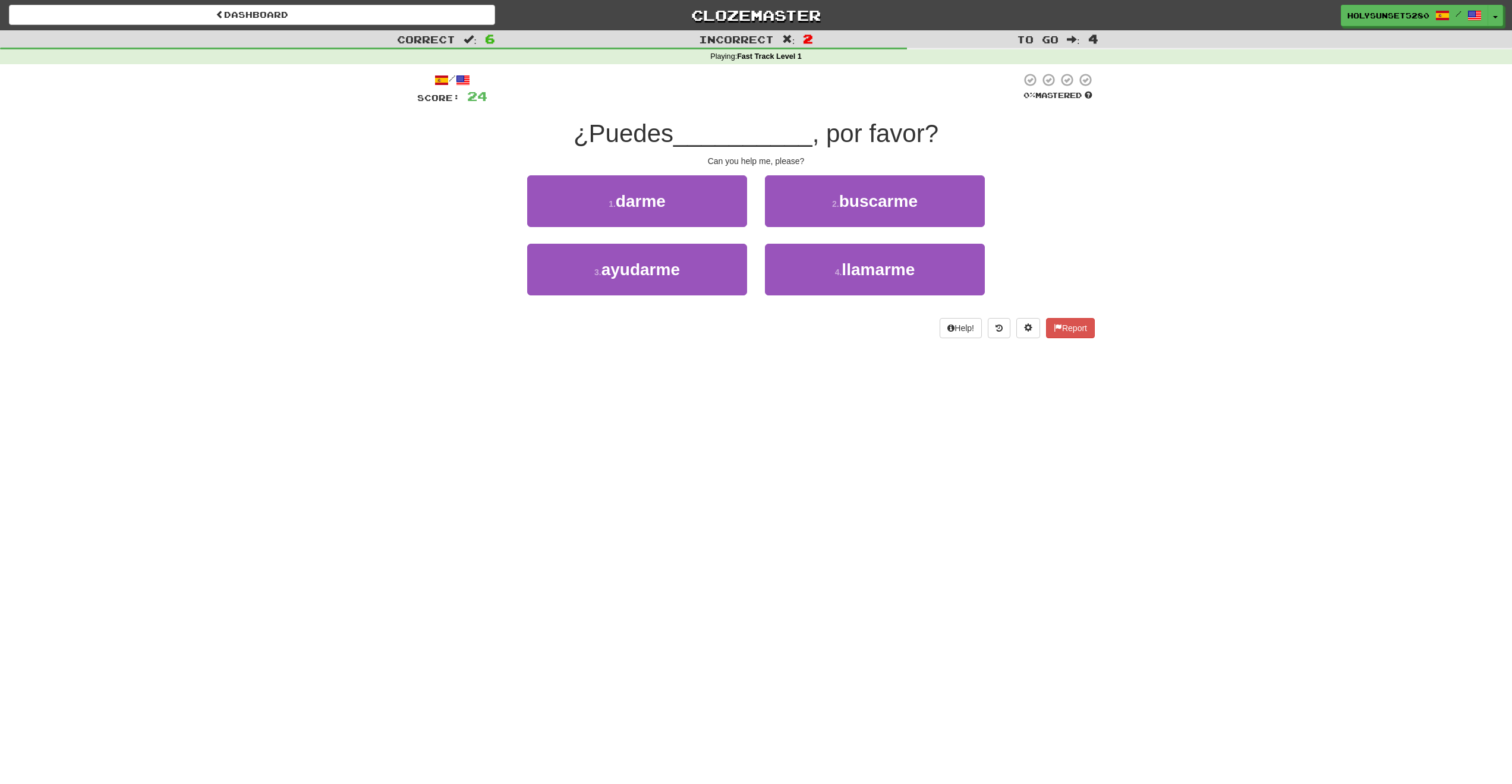
click at [729, 325] on div "Help! Report" at bounding box center [756, 328] width 678 height 20
click at [701, 272] on button "3 . ayudarme" at bounding box center [637, 270] width 220 height 51
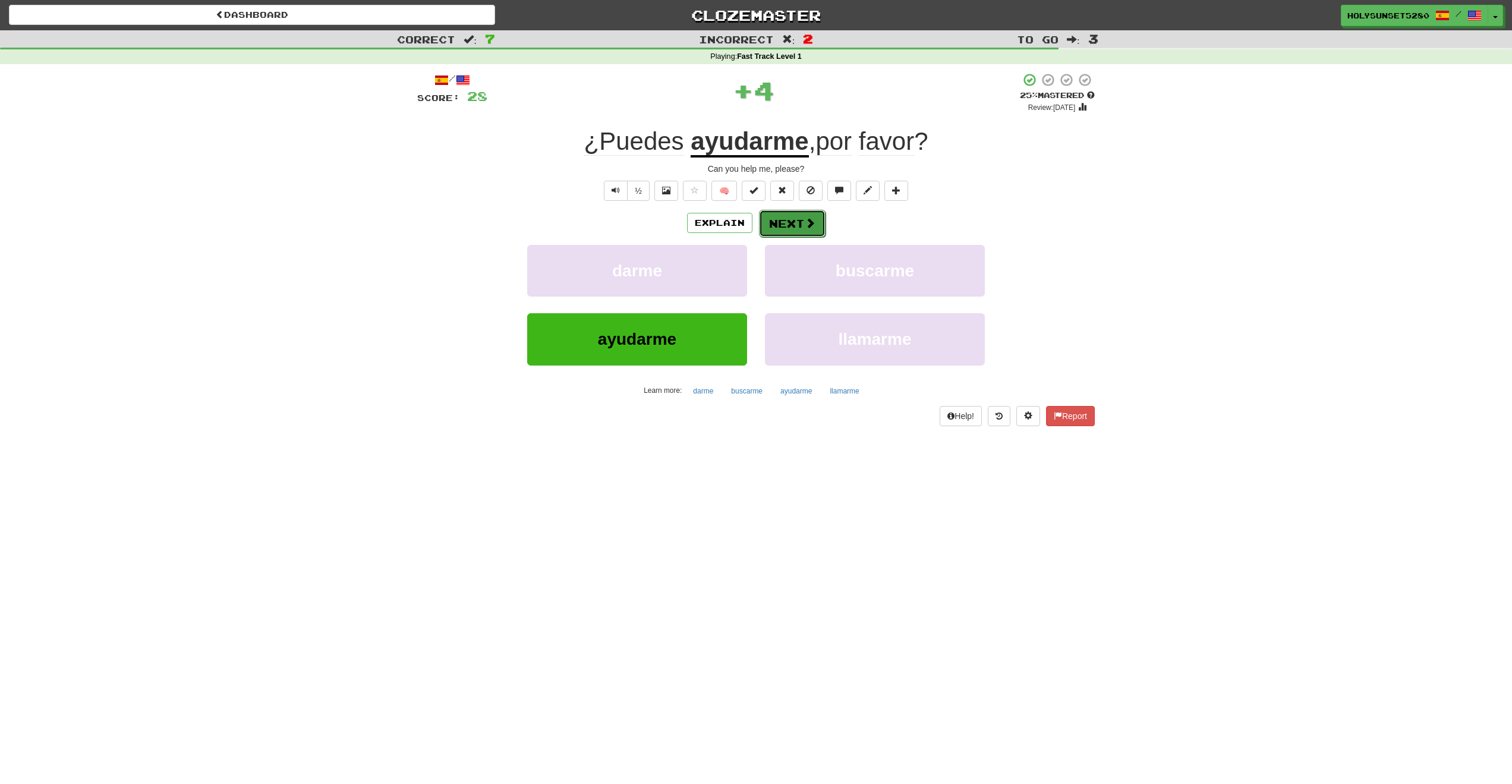
click at [792, 219] on button "Next" at bounding box center [792, 224] width 66 height 27
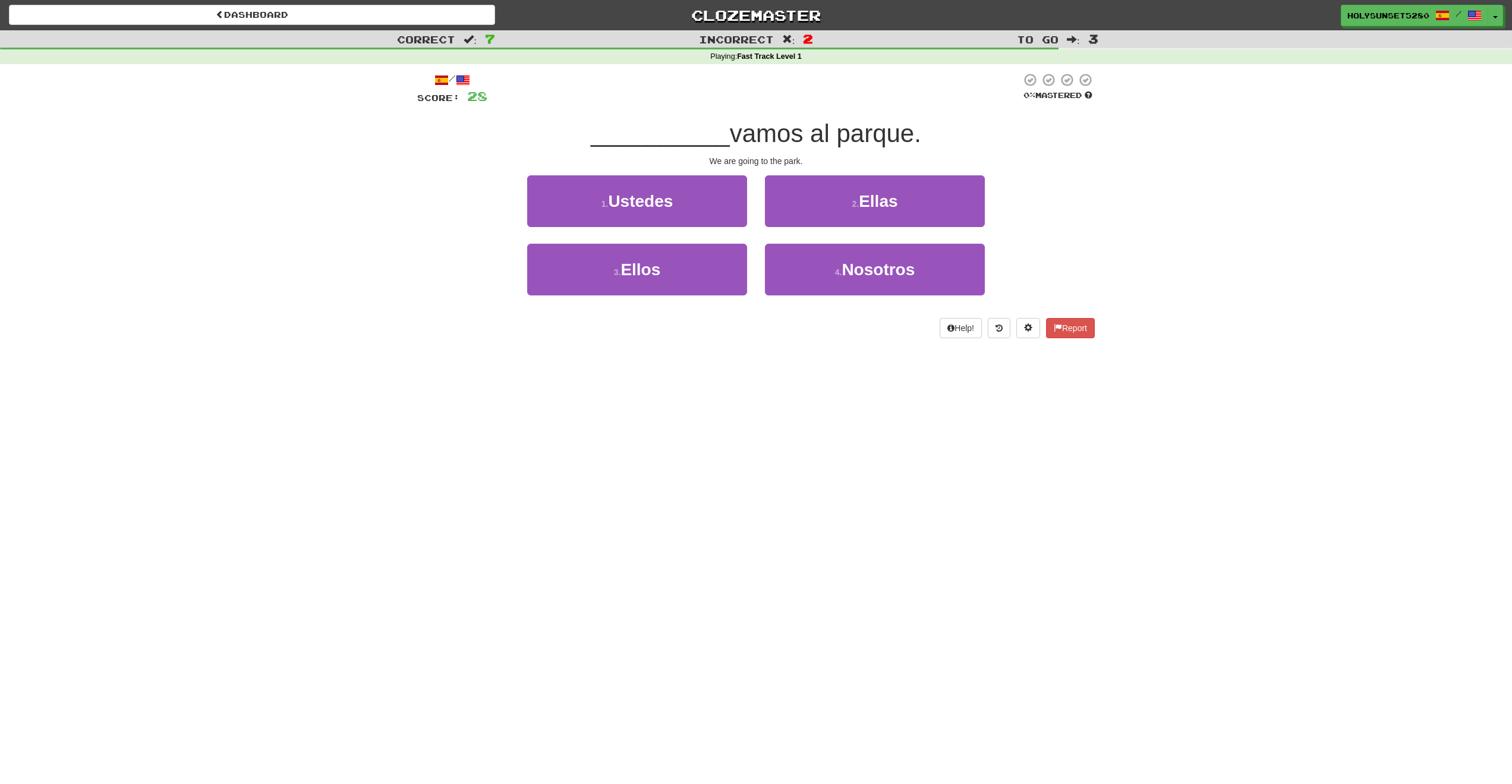
click at [744, 318] on div "Help! Report" at bounding box center [756, 328] width 678 height 20
click at [798, 264] on button "4 . Nosotros" at bounding box center [874, 270] width 220 height 51
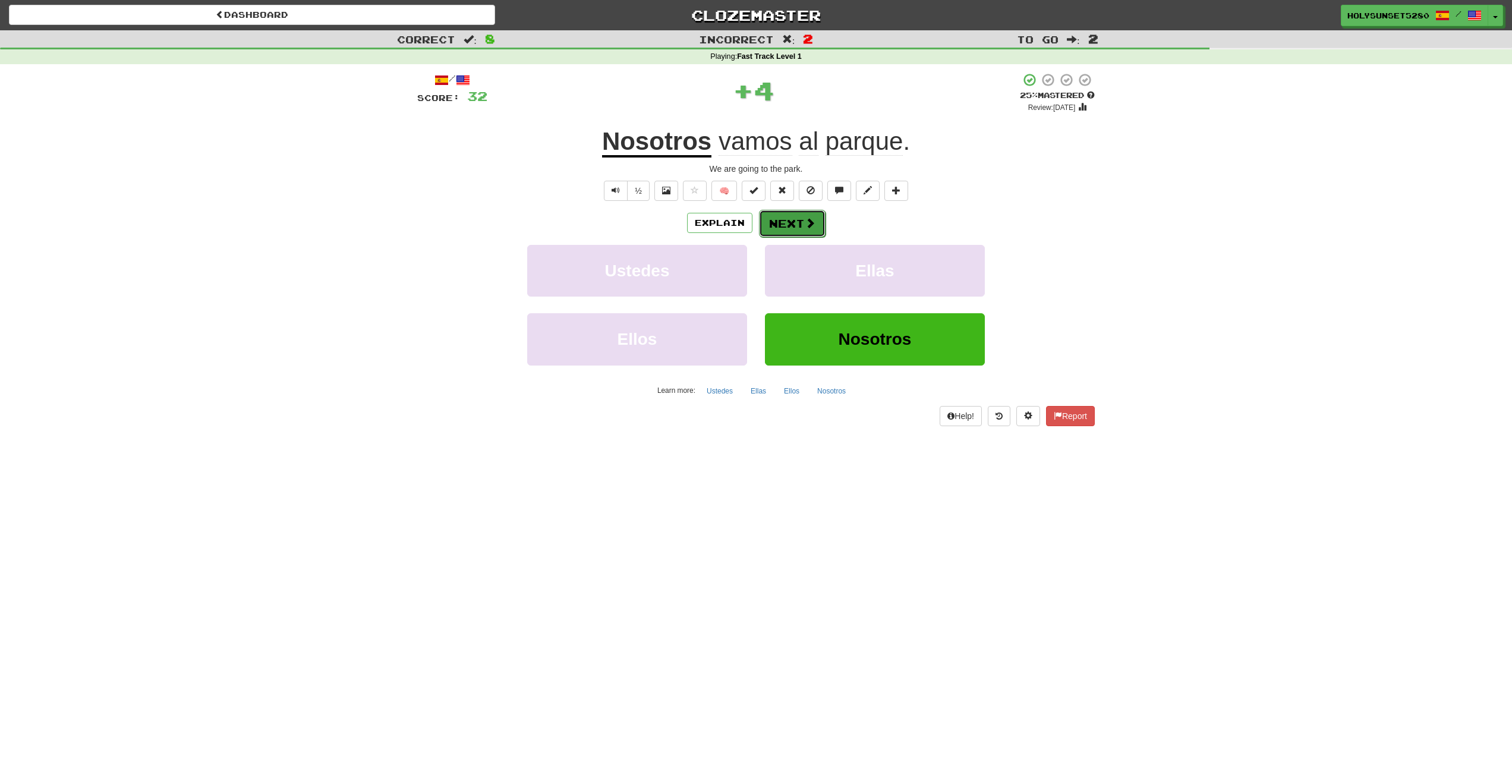
click at [782, 220] on button "Next" at bounding box center [792, 224] width 66 height 27
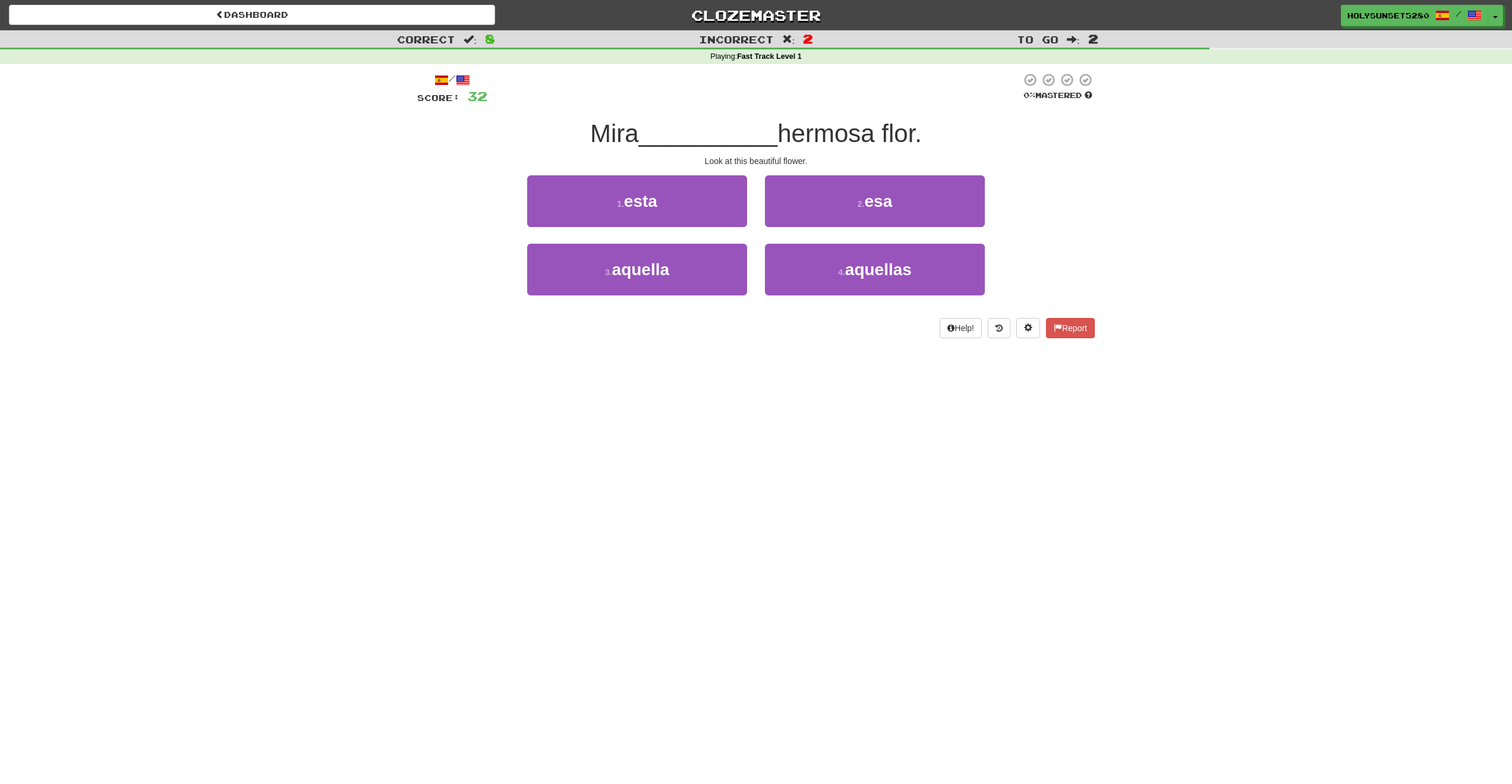
click at [717, 335] on div "Help! Report" at bounding box center [756, 328] width 678 height 20
click at [817, 223] on button "2 . esa" at bounding box center [874, 201] width 220 height 51
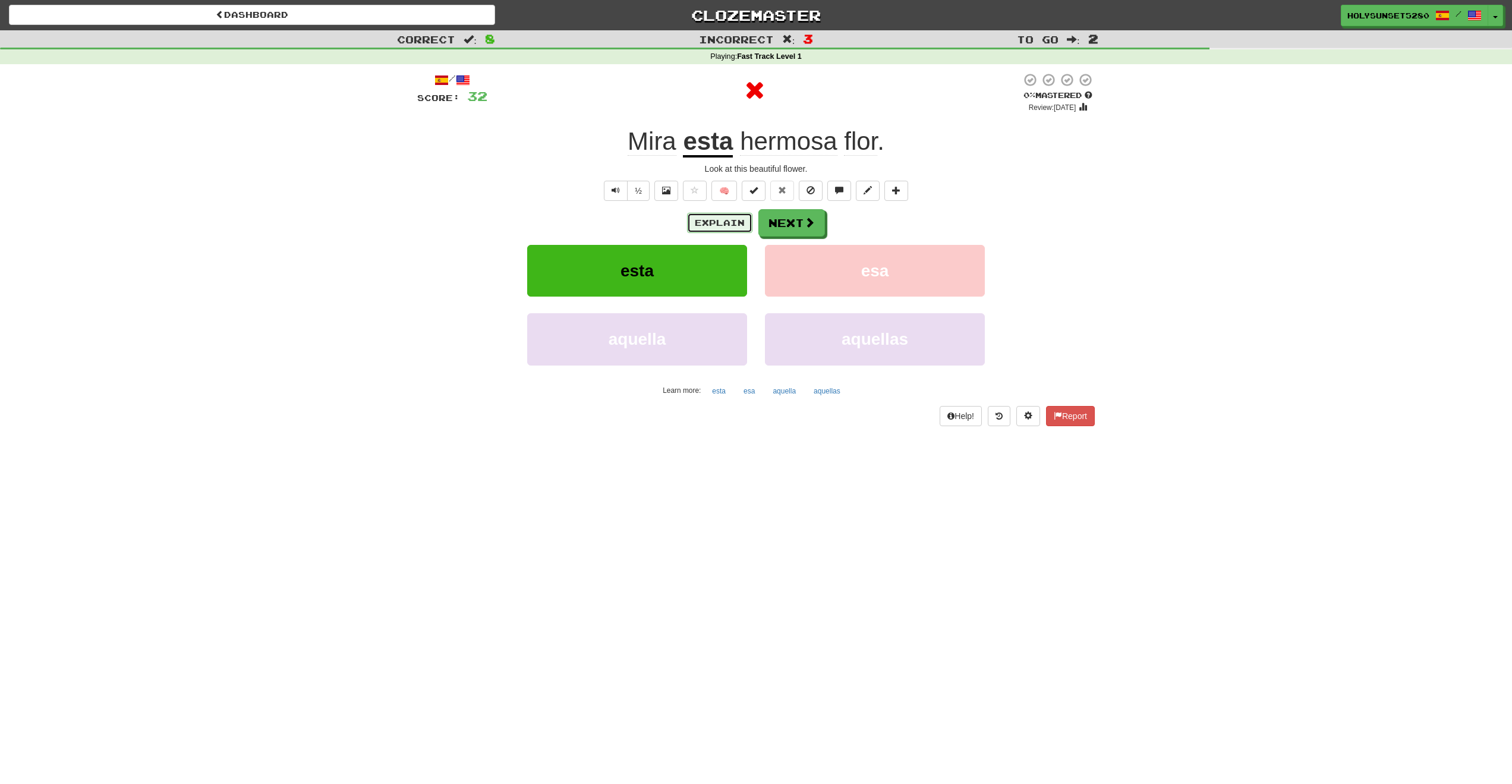
click at [709, 215] on button "Explain" at bounding box center [720, 223] width 65 height 20
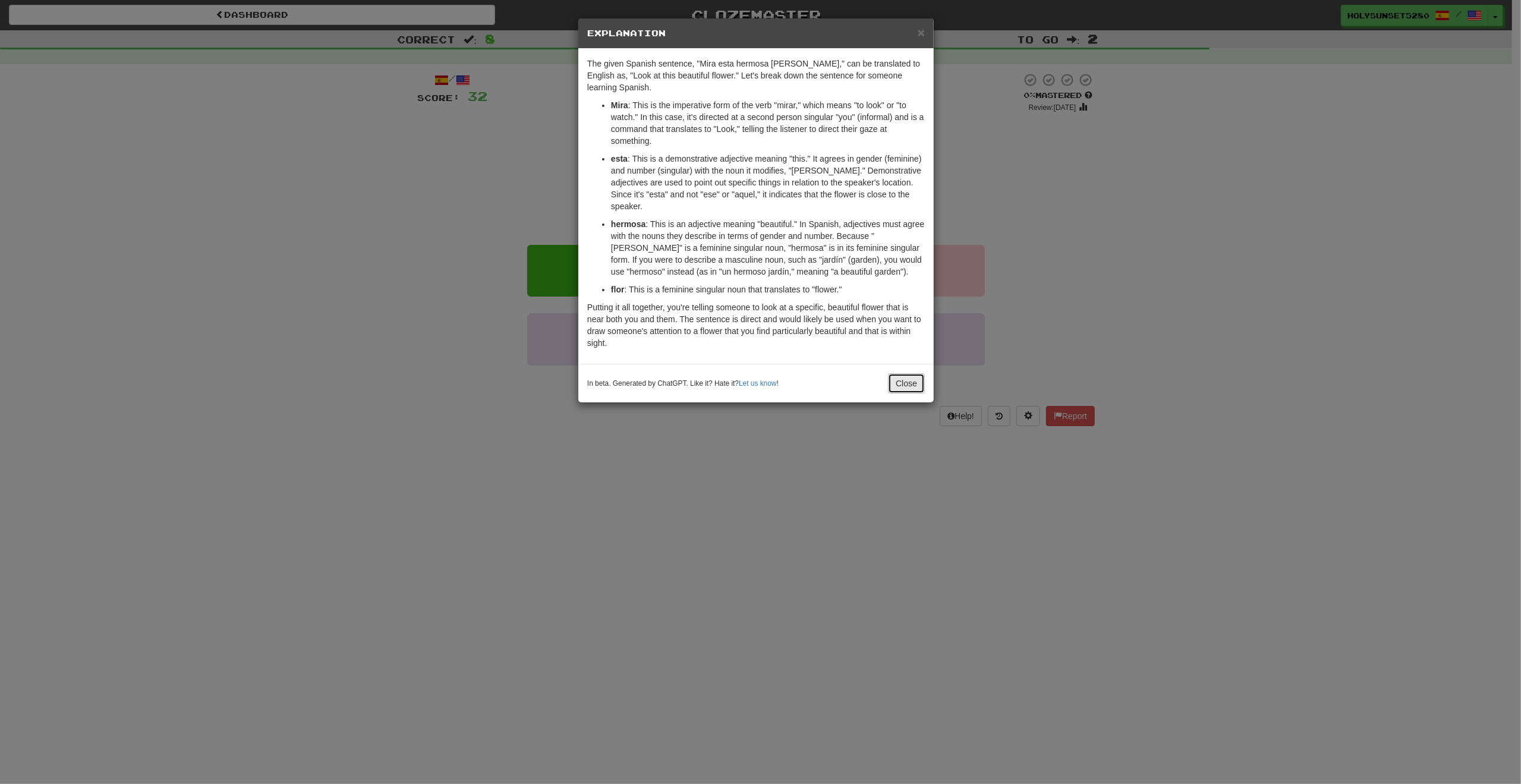
click at [901, 373] on button "Close" at bounding box center [906, 384] width 37 height 20
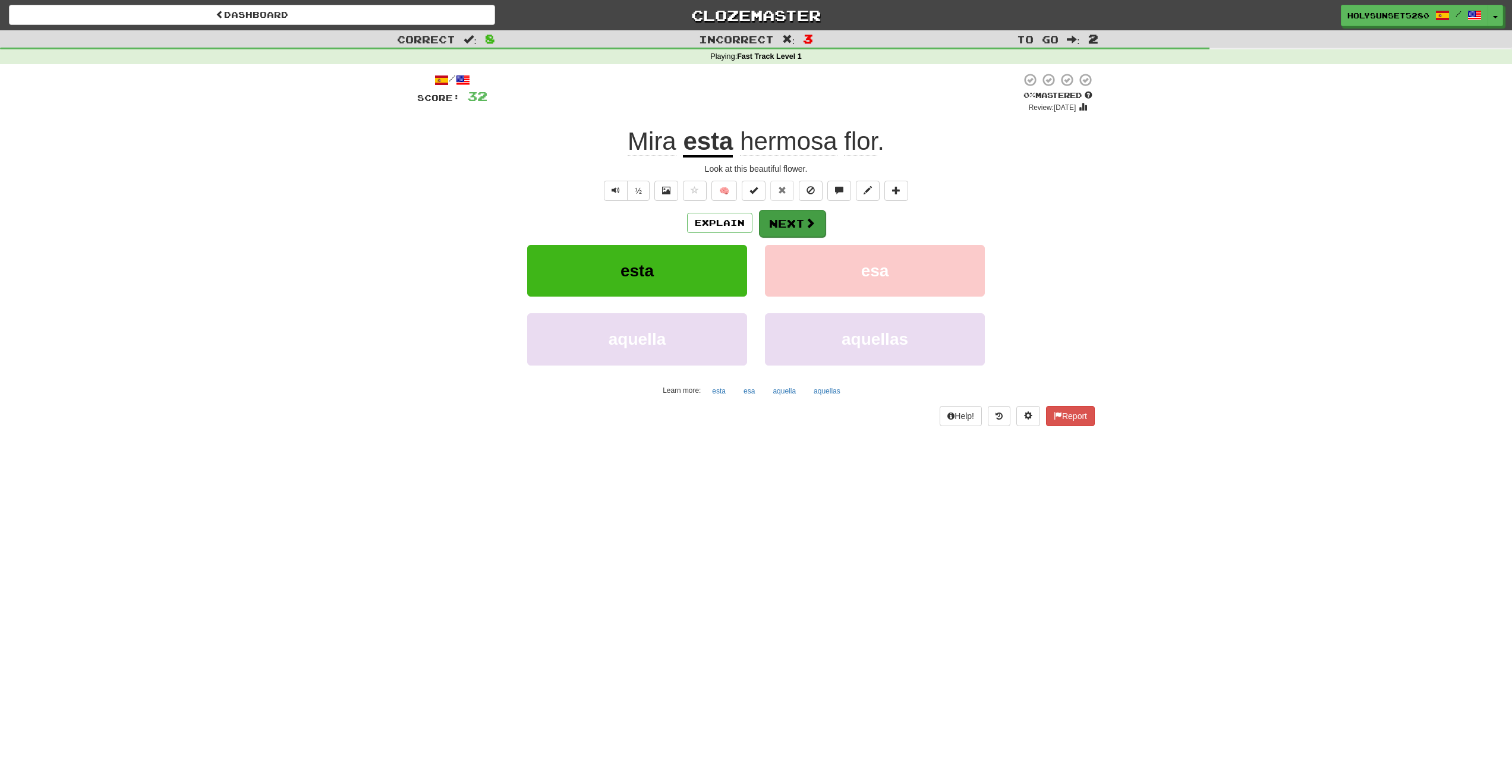
click at [794, 209] on div "Explain Next" at bounding box center [756, 223] width 678 height 27
click at [744, 406] on div "Help! Report" at bounding box center [756, 416] width 678 height 20
click at [786, 228] on button "Next" at bounding box center [792, 224] width 66 height 27
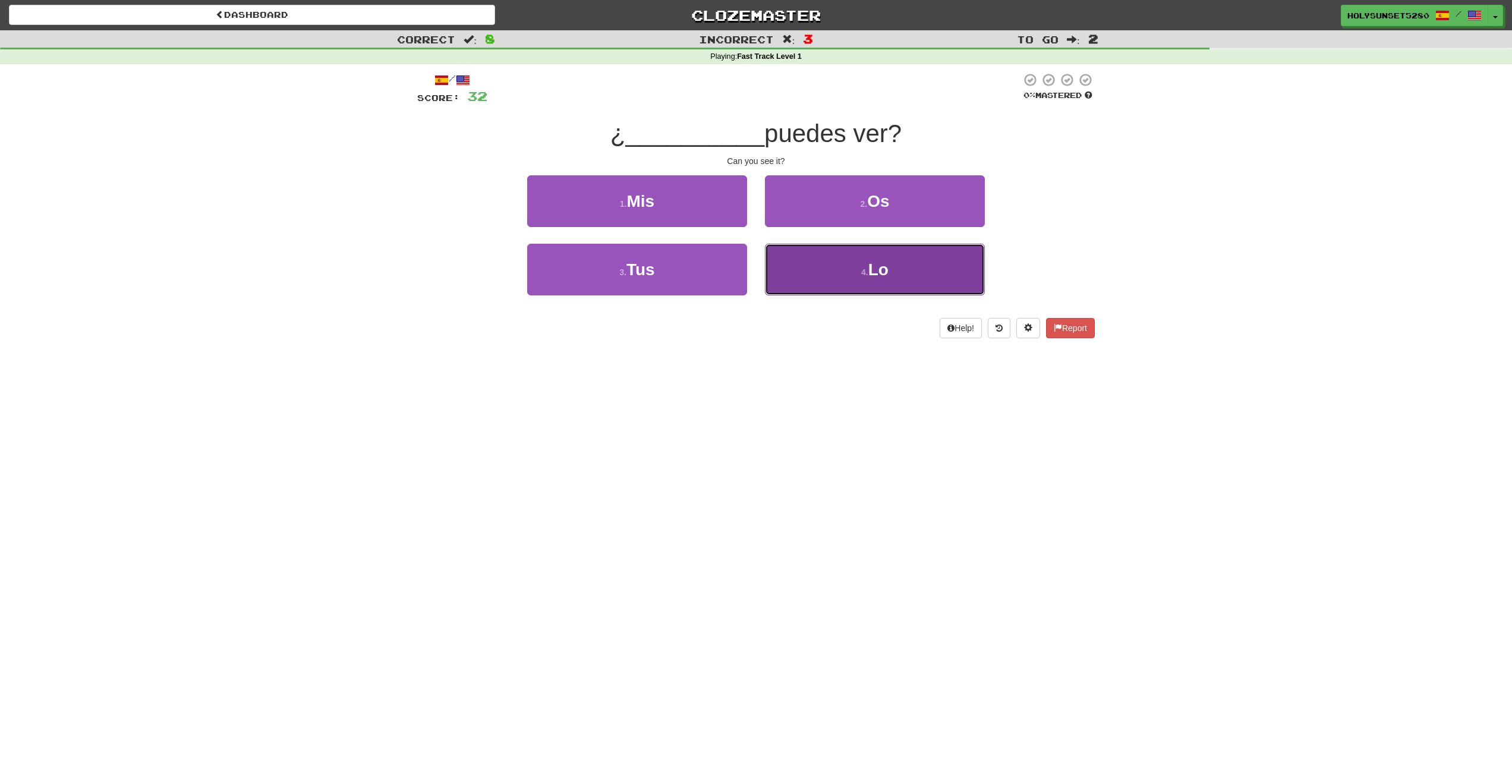
click at [817, 277] on button "4 . Lo" at bounding box center [874, 270] width 220 height 51
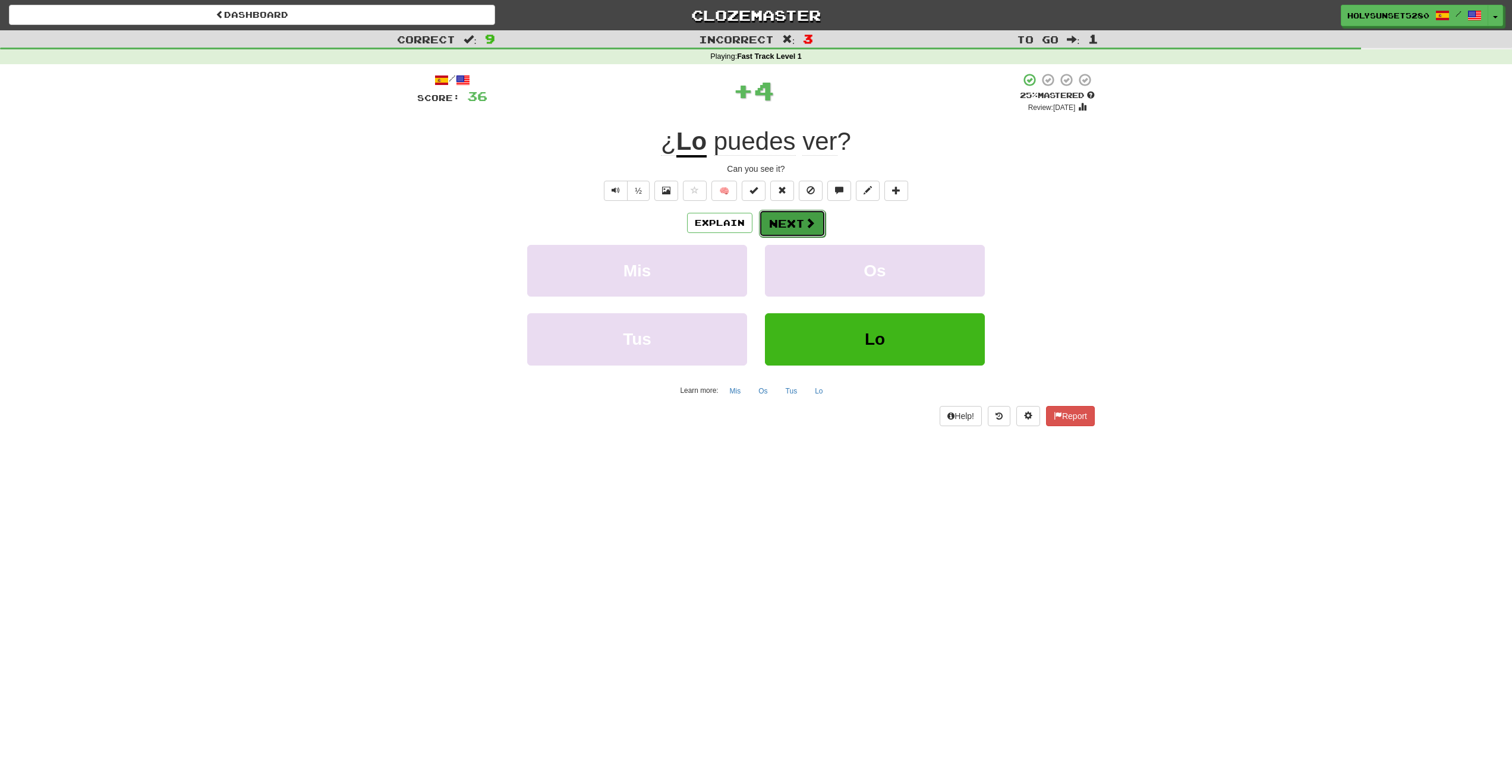
click at [778, 218] on button "Next" at bounding box center [792, 224] width 66 height 27
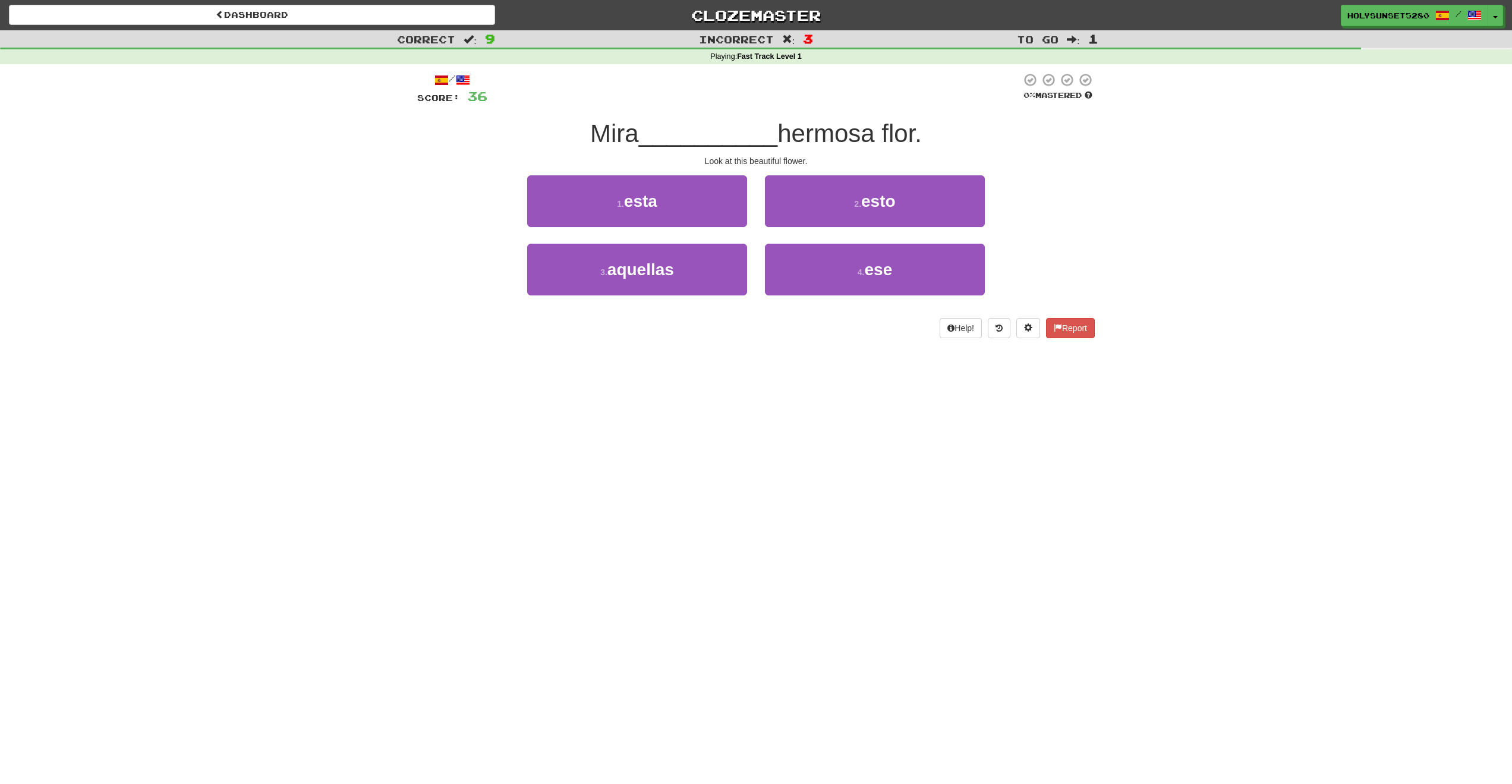
click at [735, 357] on div "Dashboard Clozemaster HolySunset5280 / Toggle Dropdown Dashboard Leaderboard Ac…" at bounding box center [756, 392] width 1512 height 784
click at [664, 220] on button "1 . esta" at bounding box center [637, 201] width 220 height 51
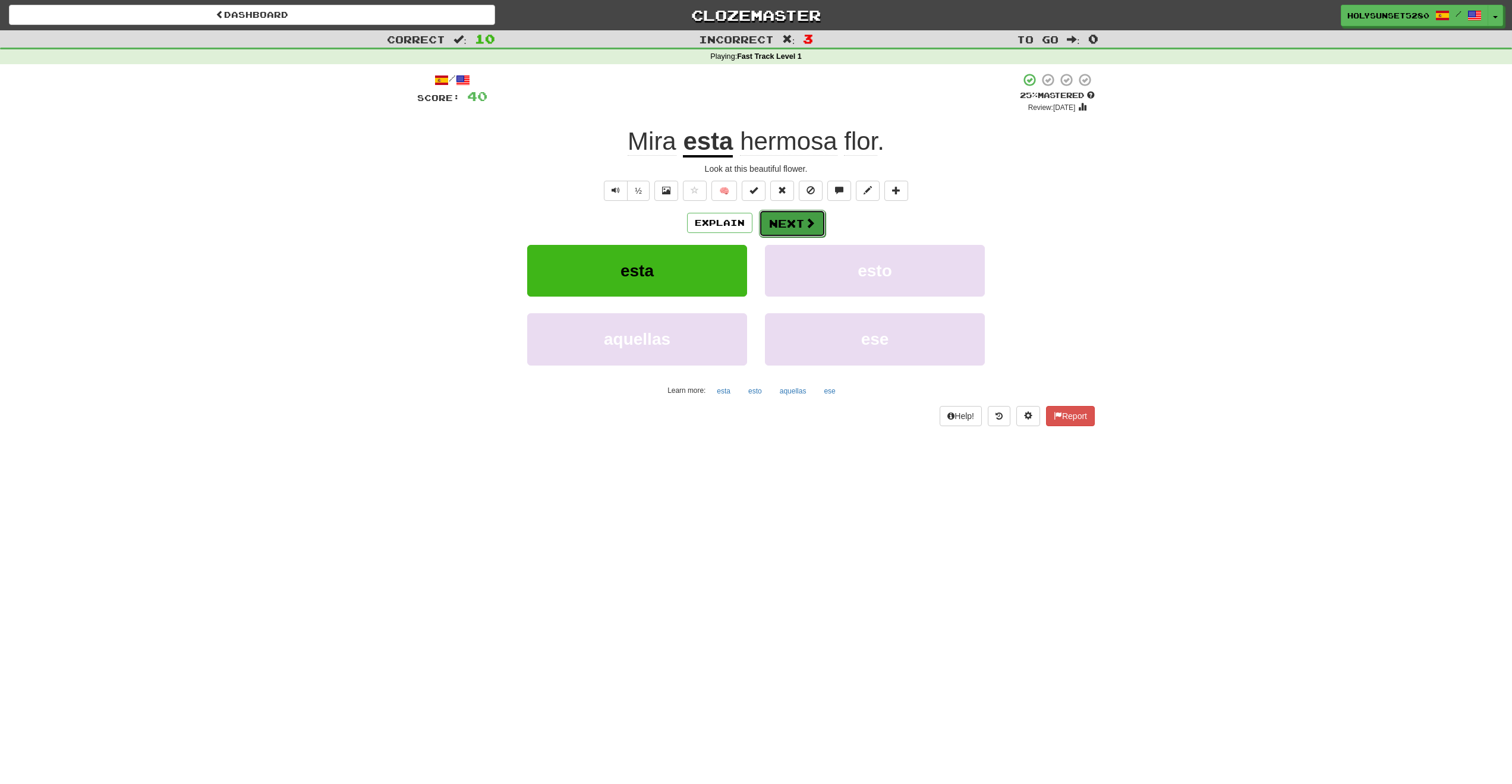
click at [792, 217] on button "Next" at bounding box center [792, 224] width 66 height 27
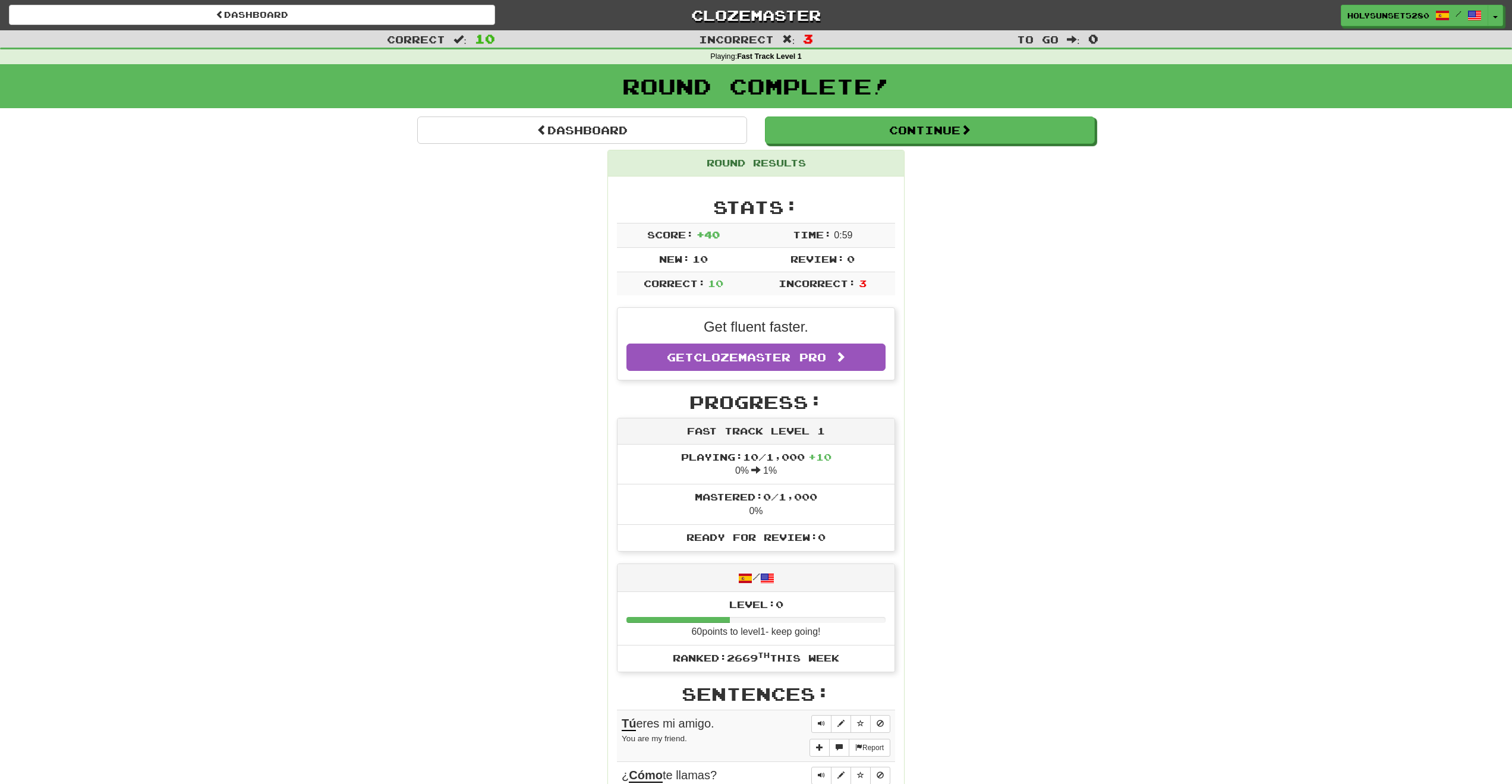
click at [557, 290] on div "Round Results Stats: Score: + 40 Time: 0 : 59 New: 10 Review: 0 Correct: 10 Inc…" at bounding box center [756, 697] width 678 height 1096
click at [601, 133] on link "Dashboard" at bounding box center [582, 130] width 330 height 27
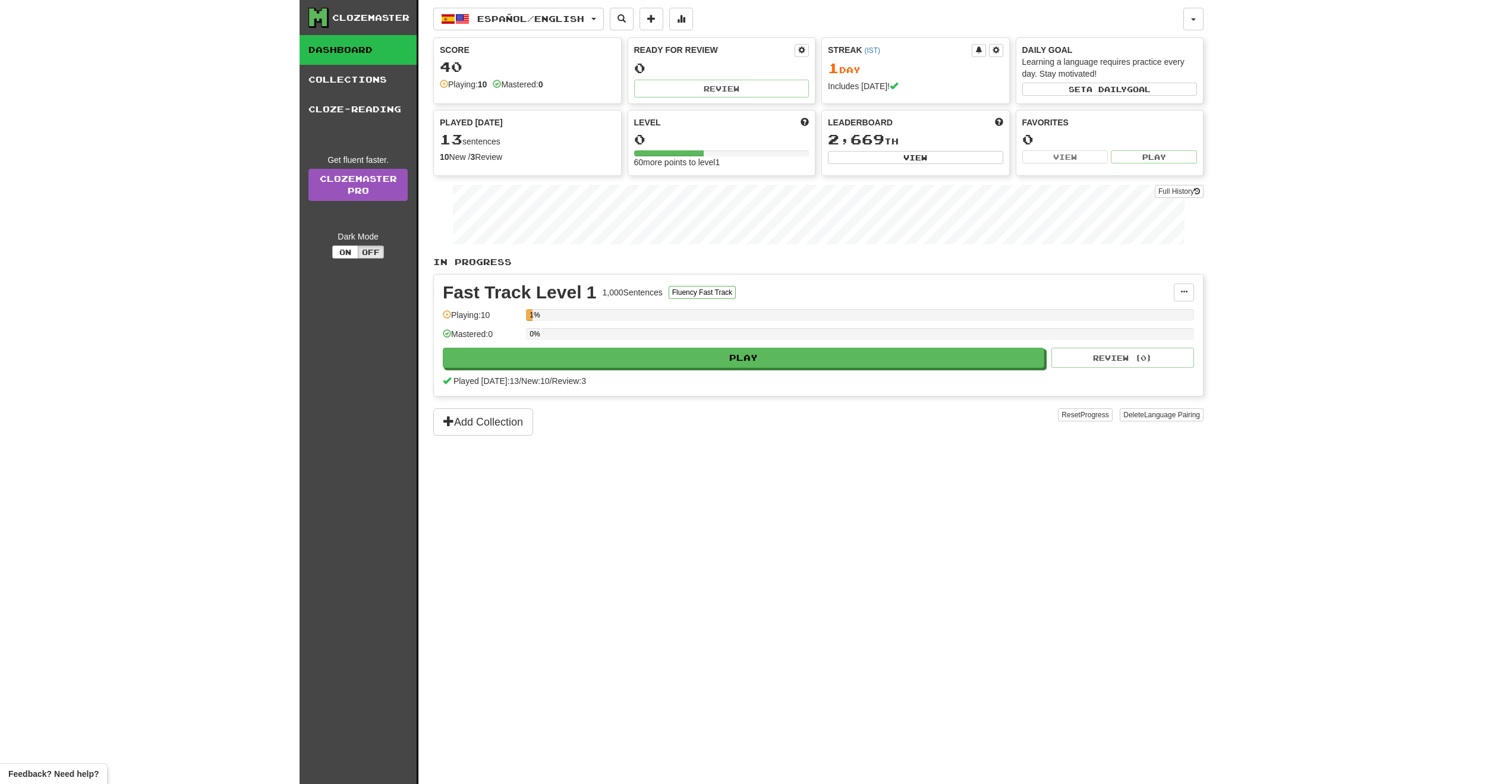
click at [261, 393] on div "Clozemaster Dashboard Collections Cloze-Reading Get fluent faster. Clozemaster …" at bounding box center [756, 392] width 1512 height 784
click at [321, 105] on link "Cloze-Reading" at bounding box center [358, 109] width 117 height 30
click at [372, 80] on link "Collections" at bounding box center [358, 80] width 117 height 30
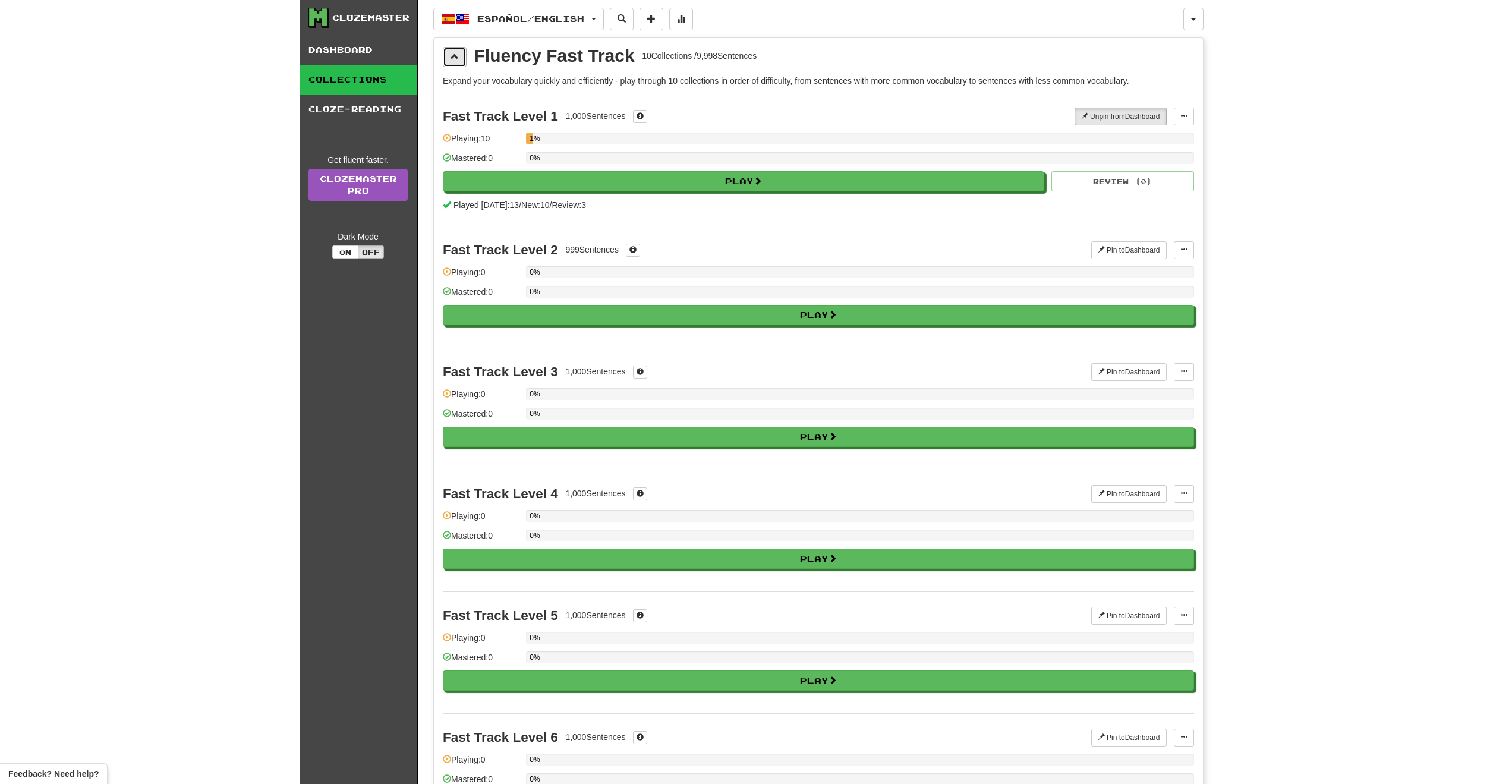
click at [455, 57] on span at bounding box center [455, 56] width 8 height 8
